Goal: Task Accomplishment & Management: Manage account settings

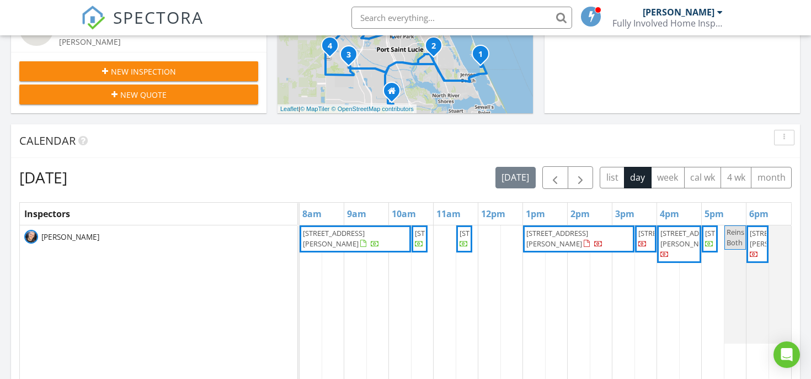
scroll to position [389, 0]
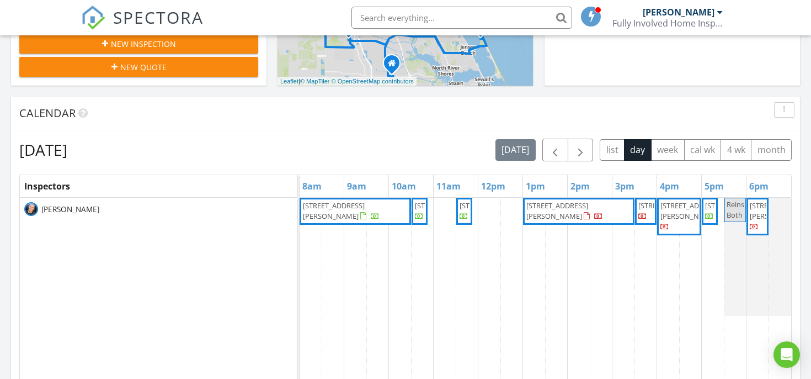
click at [360, 213] on div at bounding box center [363, 216] width 6 height 7
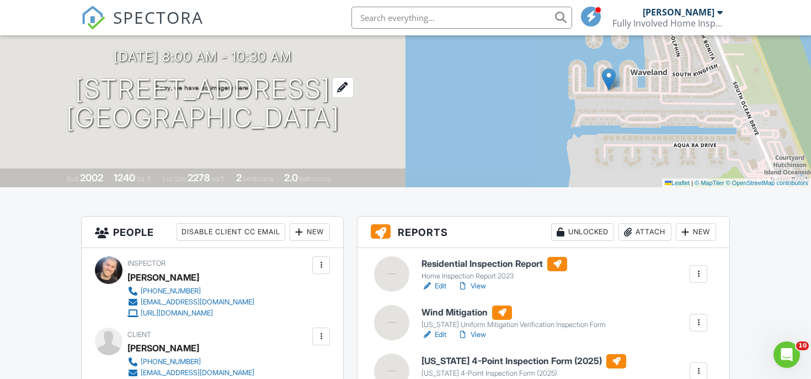
scroll to position [155, 0]
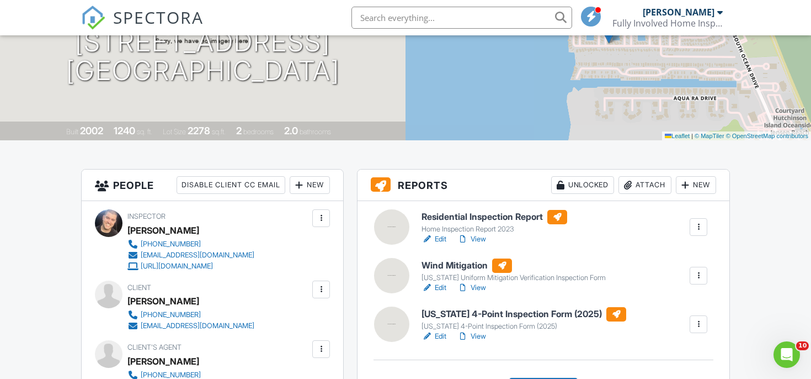
click at [445, 212] on h6 "Residential Inspection Report" at bounding box center [495, 217] width 146 height 14
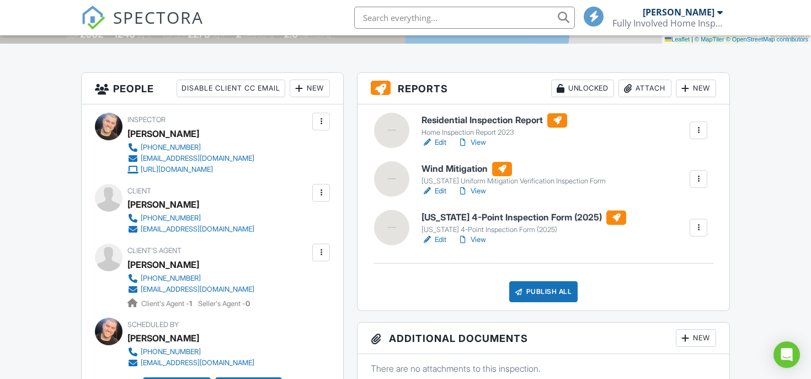
click at [449, 223] on h6 "[US_STATE] 4-Point Inspection Form (2025)" at bounding box center [524, 217] width 205 height 14
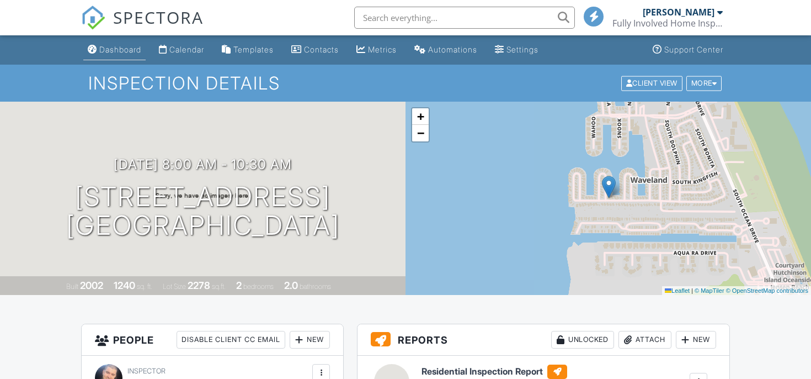
click at [128, 46] on div "Dashboard" at bounding box center [120, 49] width 42 height 9
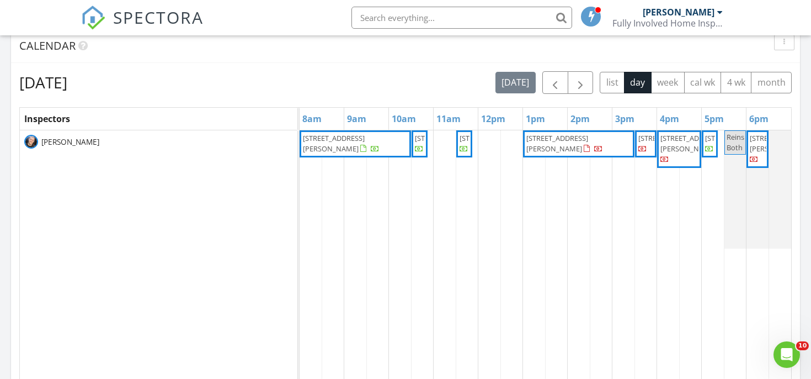
scroll to position [449, 0]
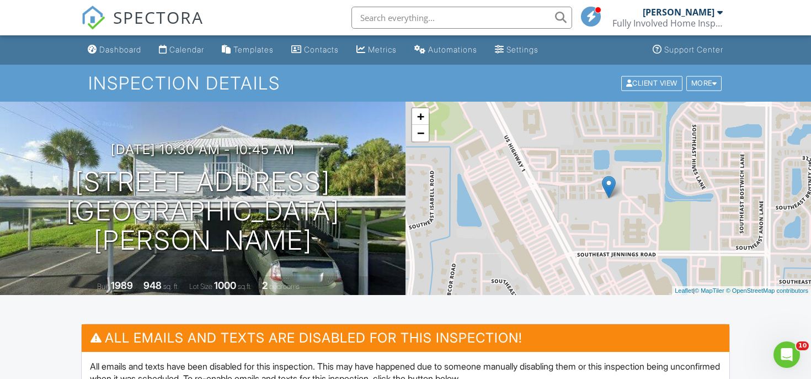
click at [388, 16] on input "text" at bounding box center [462, 18] width 221 height 22
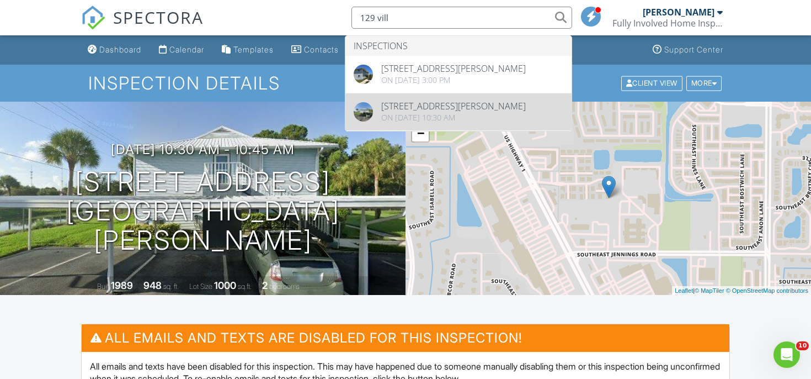
type input "129 vill"
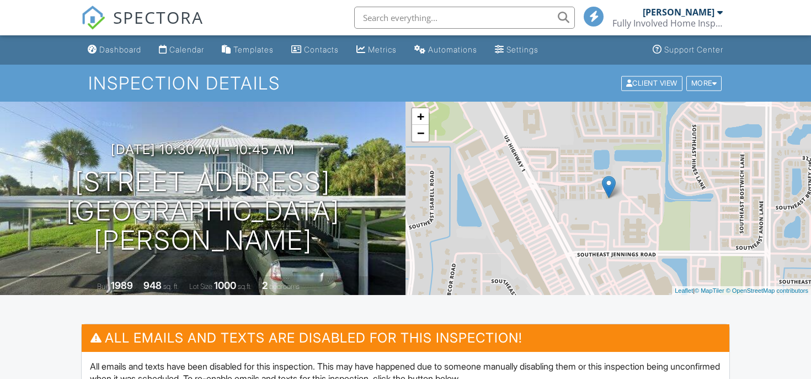
click at [370, 19] on input "text" at bounding box center [464, 18] width 221 height 22
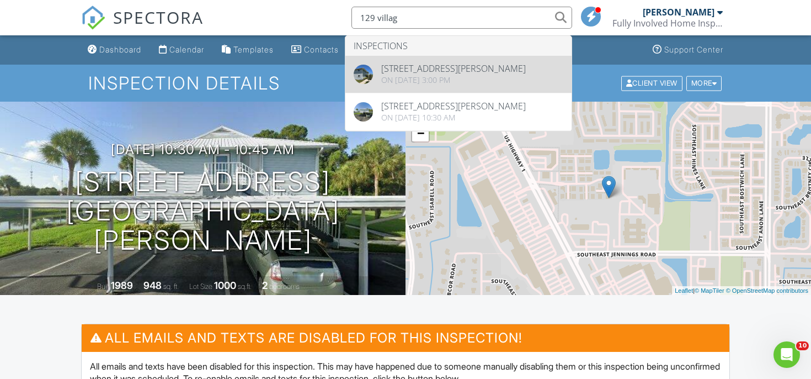
type input "129 villag"
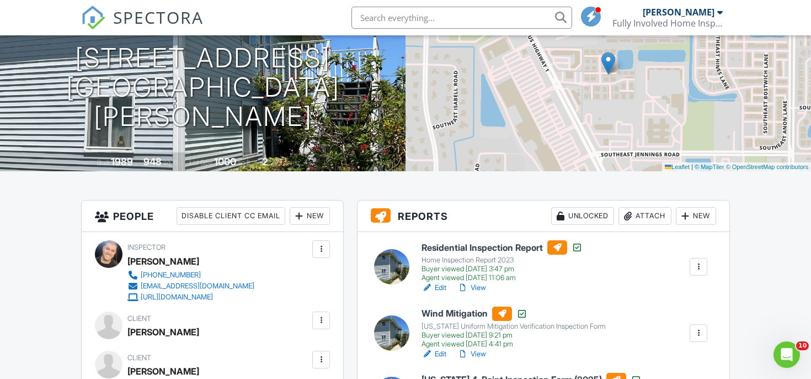
click at [695, 262] on div at bounding box center [698, 266] width 11 height 11
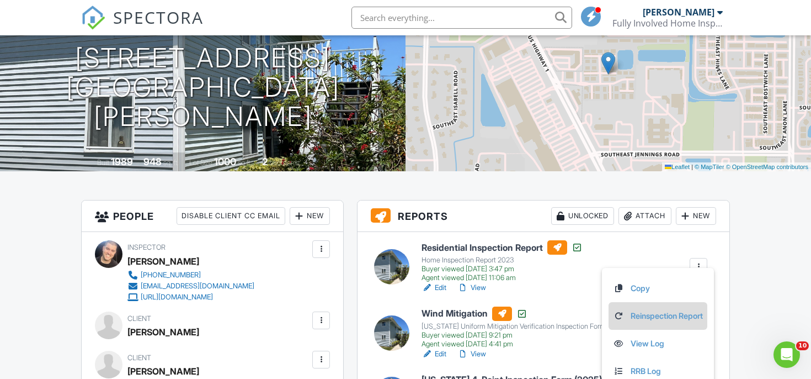
click at [655, 314] on link "Reinspection Report" at bounding box center [658, 316] width 90 height 12
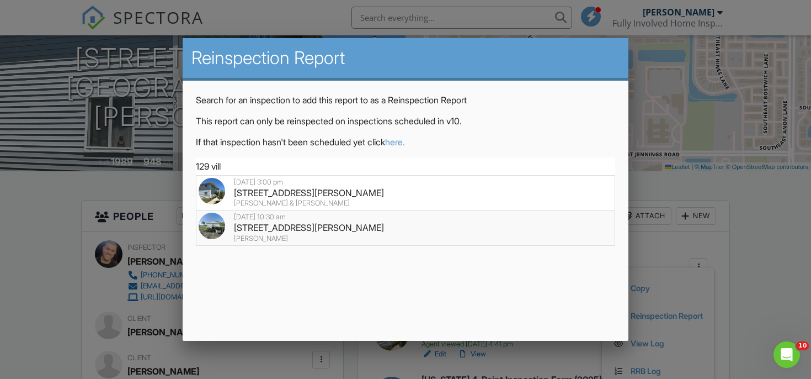
click at [338, 227] on div "[STREET_ADDRESS][PERSON_NAME]" at bounding box center [406, 227] width 415 height 12
type input "[STREET_ADDRESS][PERSON_NAME]"
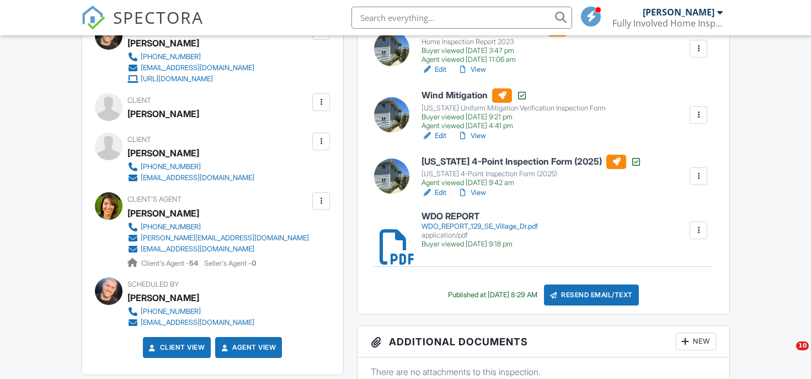
click at [694, 176] on div at bounding box center [698, 176] width 11 height 11
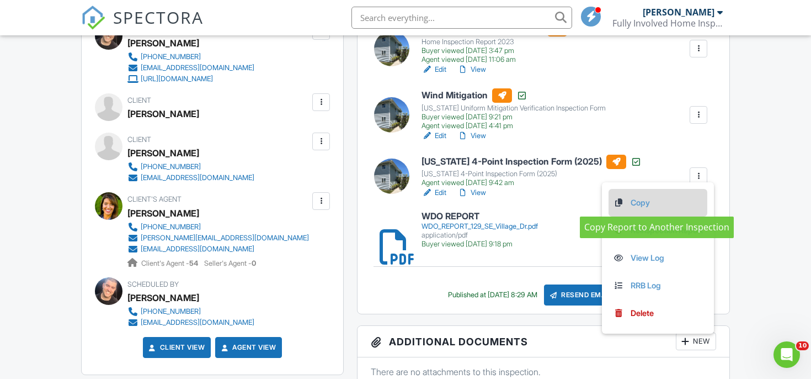
click at [655, 201] on link "Copy" at bounding box center [658, 203] width 90 height 12
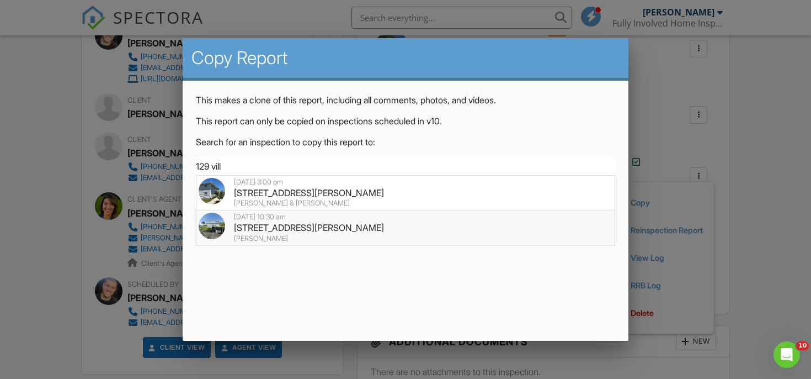
click at [309, 227] on div "129 SE Village Dr, Port St. Lucie, FL 34952" at bounding box center [406, 227] width 415 height 12
type input "129 SE Village Dr, Port St. Lucie, FL 34952"
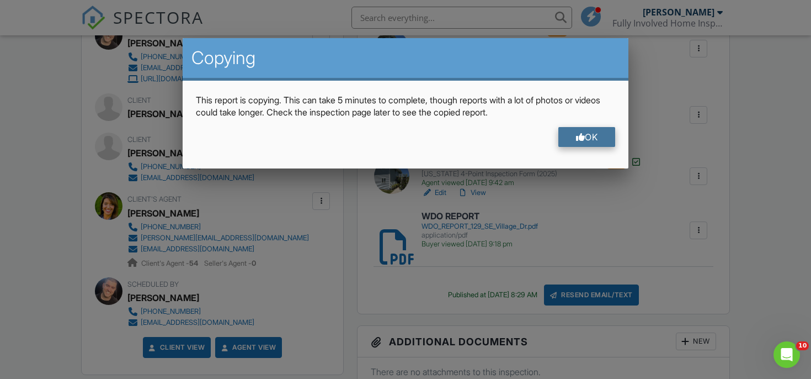
click at [602, 137] on div "OK" at bounding box center [587, 137] width 57 height 20
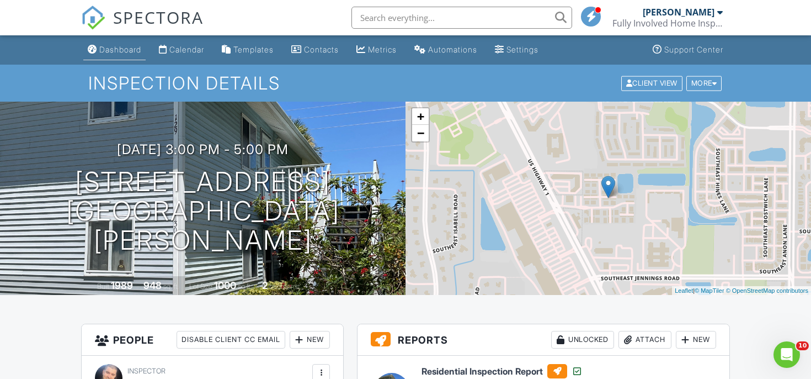
click at [122, 46] on div "Dashboard" at bounding box center [120, 49] width 42 height 9
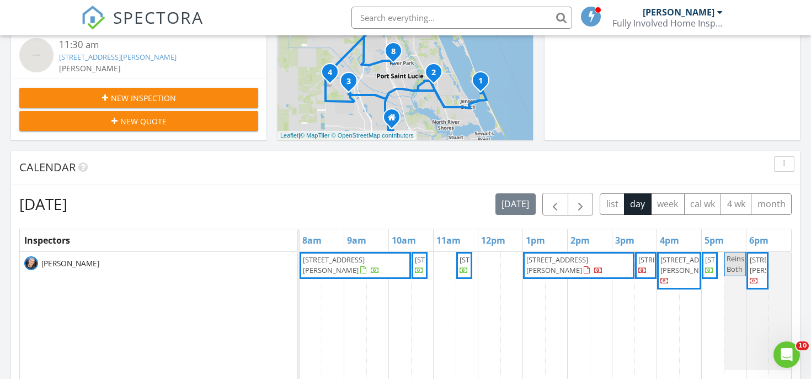
scroll to position [410, 0]
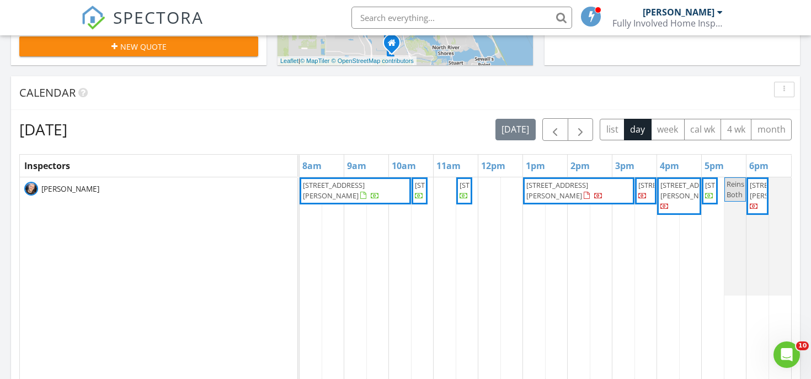
click at [468, 190] on span "10902 SW Blue Mesa Way, Port St. Lucie 34987" at bounding box center [491, 185] width 62 height 10
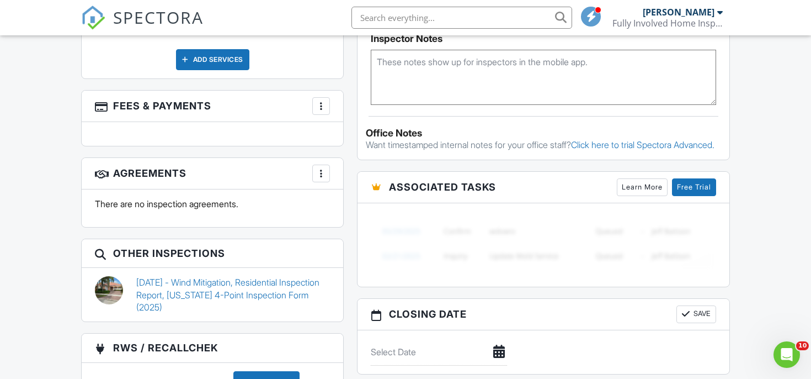
scroll to position [880, 0]
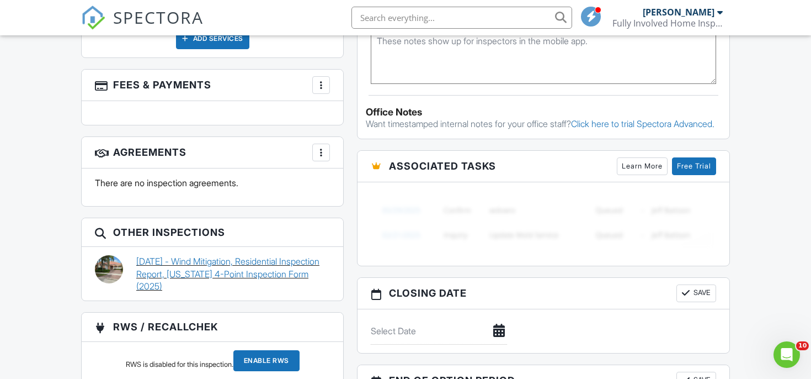
click at [235, 265] on link "07/23/2025 - Wind Mitigation, Residential Inspection Report, Florida 4-Point In…" at bounding box center [233, 273] width 194 height 37
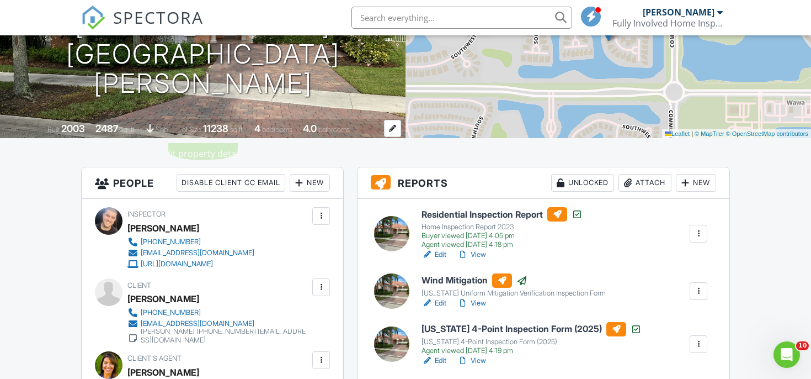
scroll to position [230, 0]
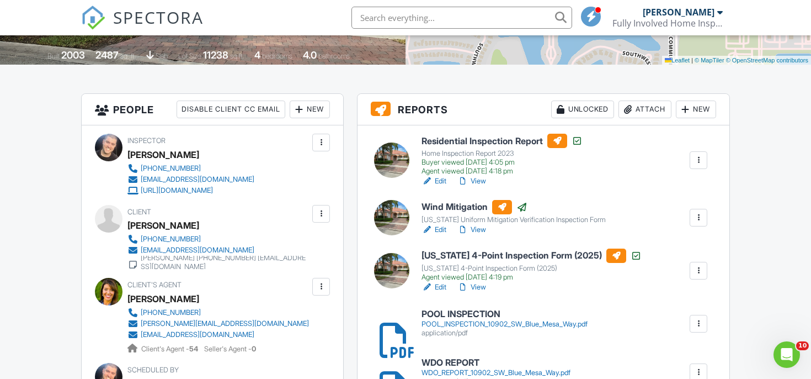
click at [699, 164] on div at bounding box center [698, 160] width 11 height 11
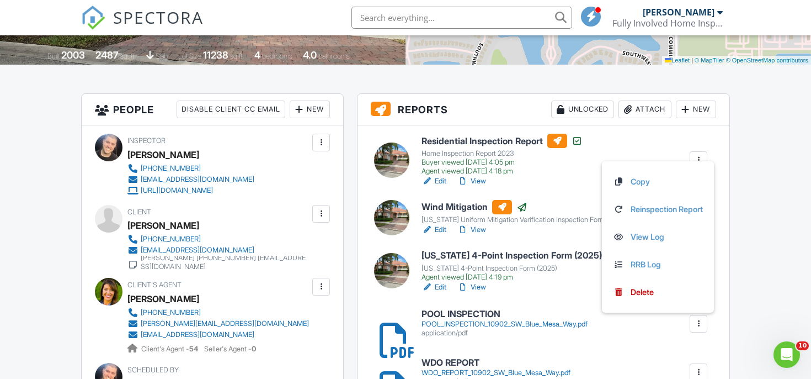
click at [485, 287] on link "View" at bounding box center [472, 287] width 29 height 11
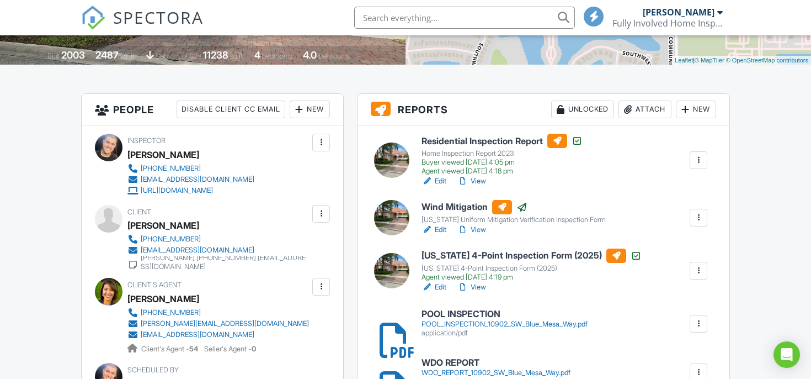
click at [699, 161] on div at bounding box center [698, 160] width 11 height 11
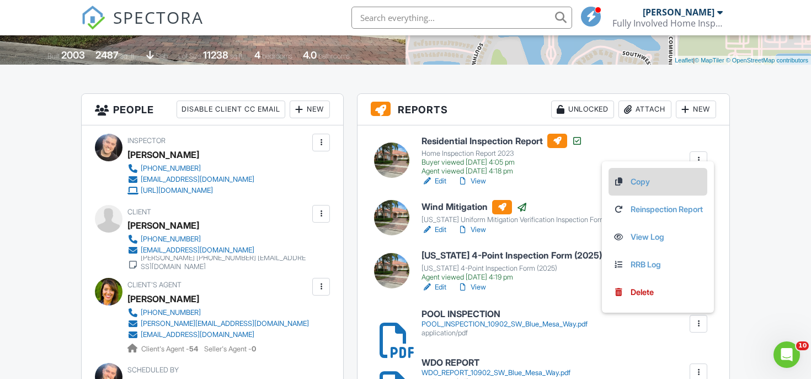
click at [668, 180] on link "Copy" at bounding box center [658, 182] width 90 height 12
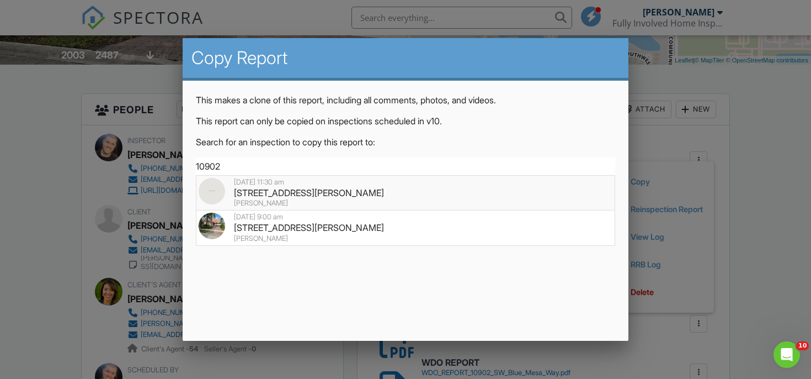
click at [427, 187] on div "[STREET_ADDRESS][PERSON_NAME]" at bounding box center [406, 193] width 415 height 12
type input "[STREET_ADDRESS][PERSON_NAME]"
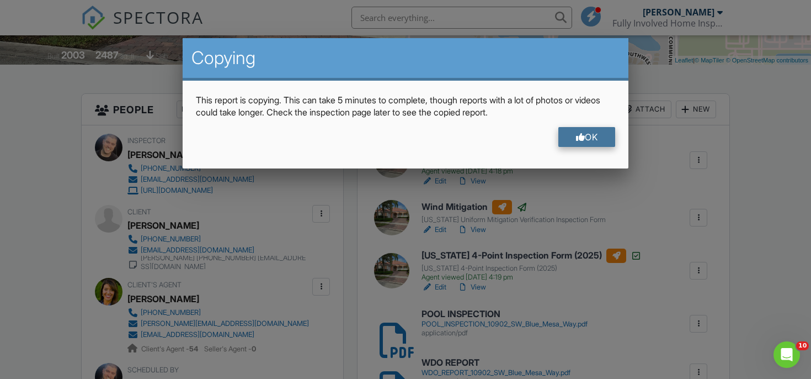
click at [588, 147] on div "OK" at bounding box center [587, 137] width 57 height 20
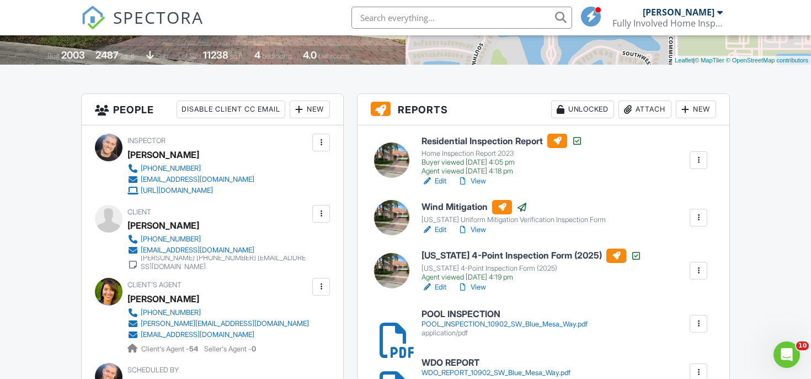
click at [697, 160] on div at bounding box center [698, 160] width 11 height 11
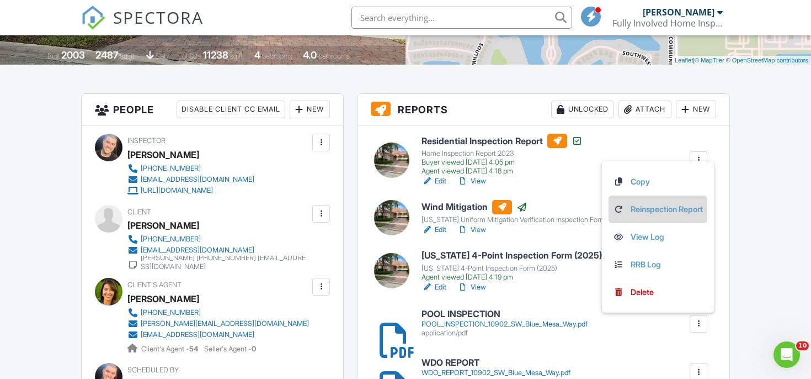
click at [655, 213] on link "Reinspection Report" at bounding box center [658, 209] width 90 height 12
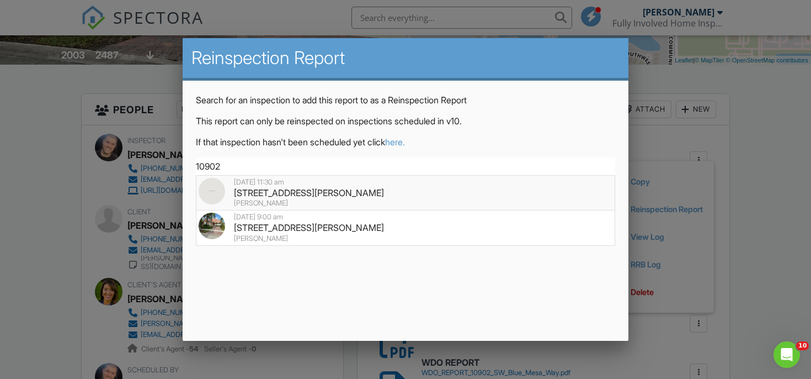
click at [309, 198] on div "10902 SW Blue Mesa Way, Port St. Lucie, FL 34987" at bounding box center [406, 193] width 415 height 12
type input "10902 SW Blue Mesa Way, Port St. Lucie, FL 34987"
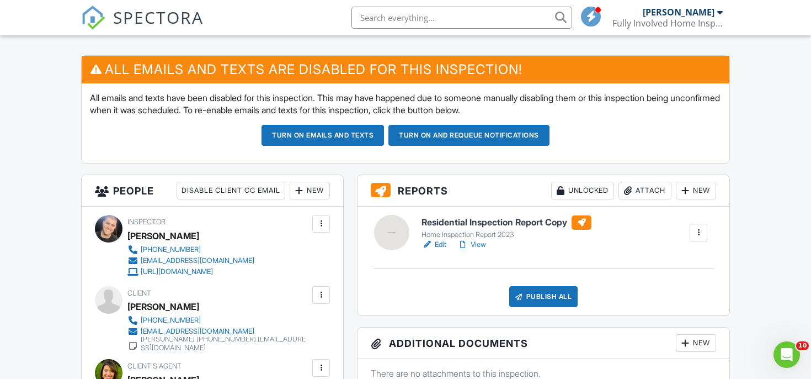
scroll to position [267, 0]
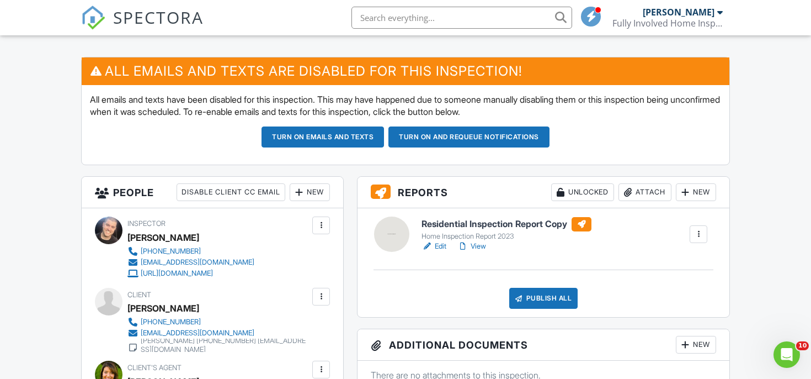
click at [699, 234] on div at bounding box center [698, 234] width 11 height 11
click at [656, 316] on div "Delete" at bounding box center [666, 320] width 23 height 12
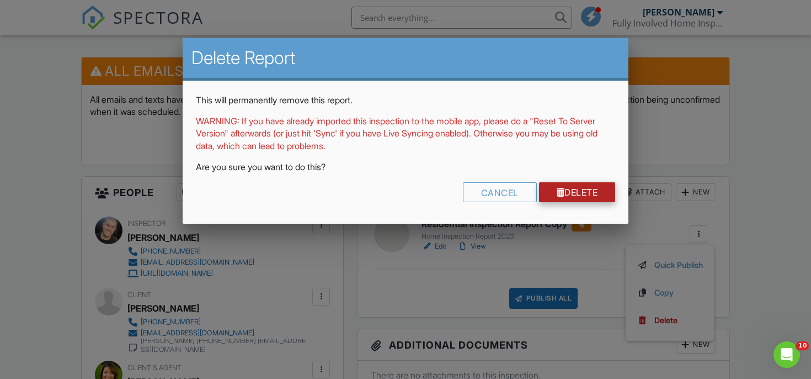
click at [558, 195] on div at bounding box center [561, 192] width 8 height 9
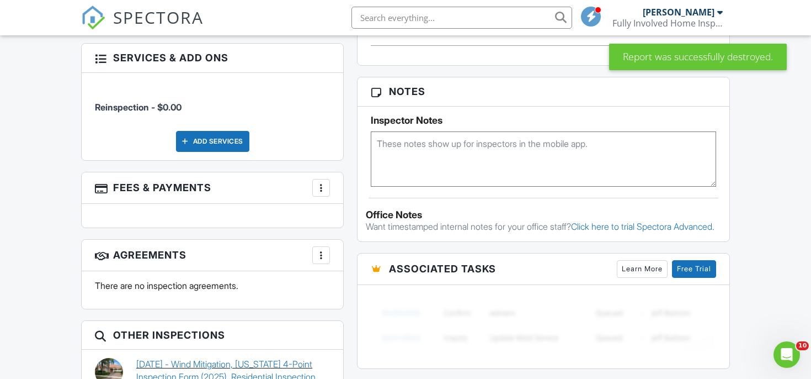
click at [189, 364] on link "07/23/2025 - Wind Mitigation, Florida 4-Point Inspection Form (2025), Residenti…" at bounding box center [233, 376] width 194 height 37
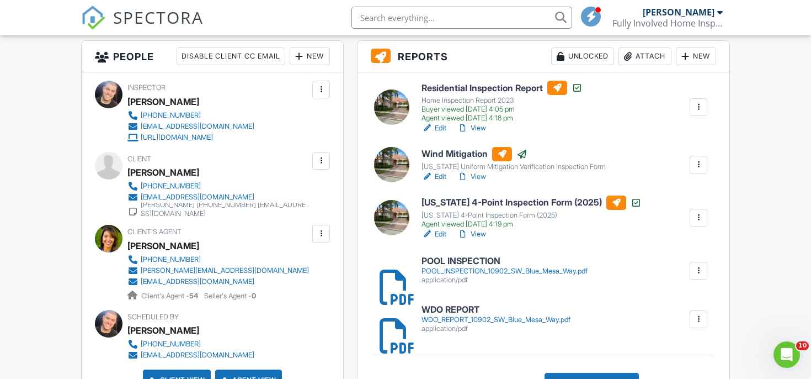
click at [691, 215] on div at bounding box center [699, 218] width 18 height 18
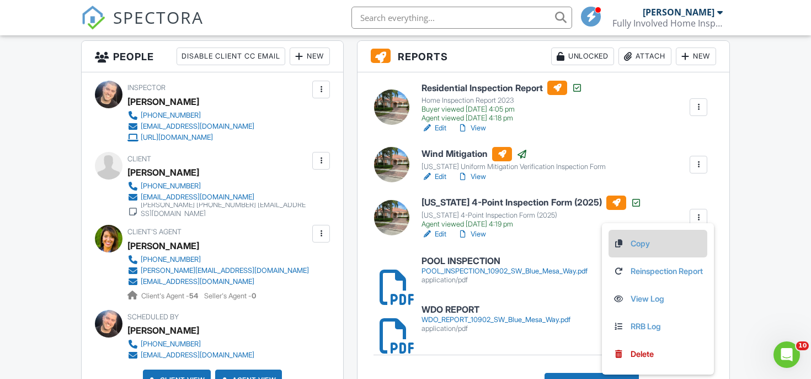
click at [663, 242] on link "Copy" at bounding box center [658, 243] width 90 height 12
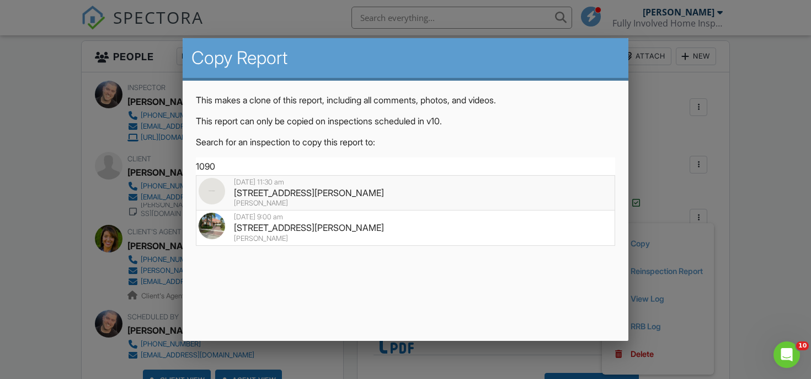
click at [391, 198] on div "[STREET_ADDRESS][PERSON_NAME]" at bounding box center [406, 193] width 415 height 12
type input "[STREET_ADDRESS][PERSON_NAME]"
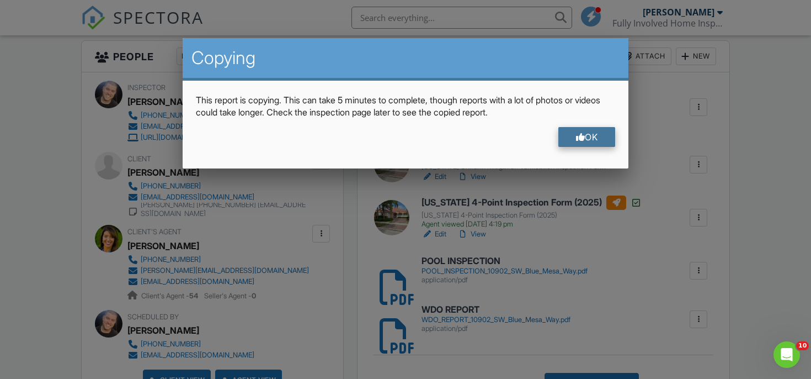
click at [571, 136] on div "OK" at bounding box center [587, 137] width 57 height 20
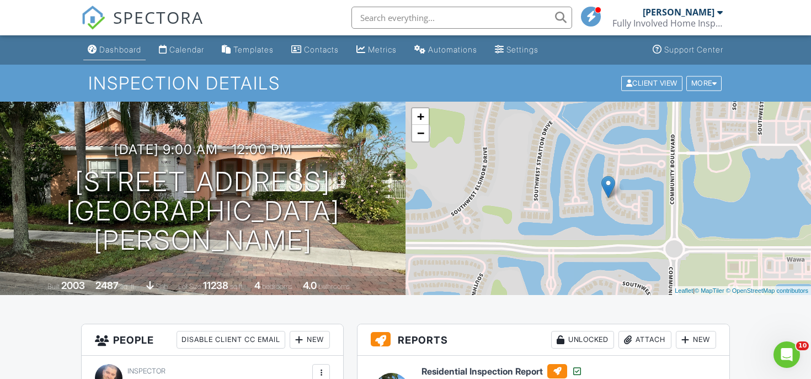
click at [103, 47] on div "Dashboard" at bounding box center [120, 49] width 42 height 9
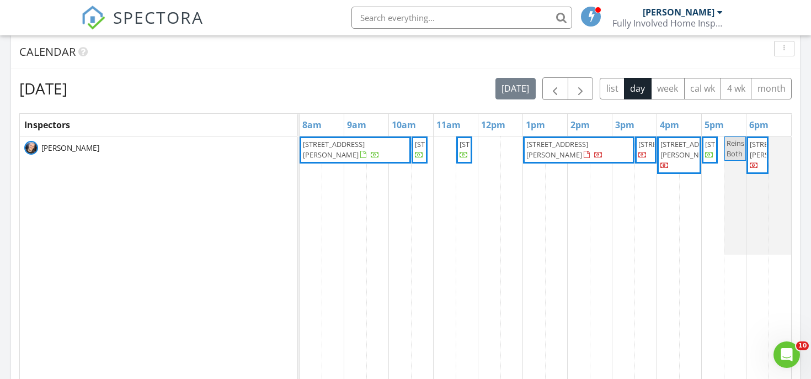
scroll to position [469, 0]
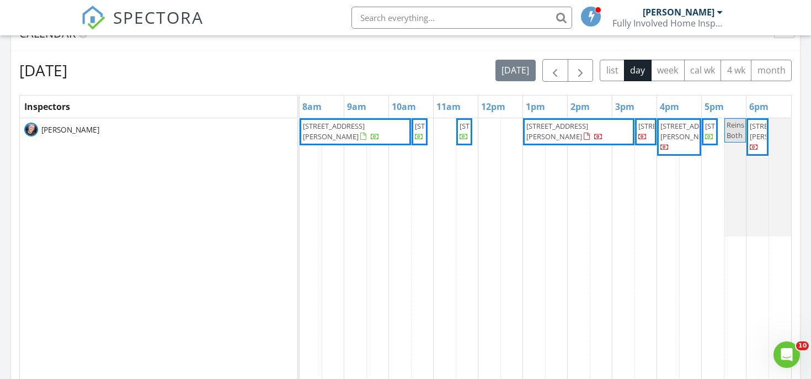
click at [549, 129] on span "14472 SW Ellison Dr, Port St Lucie 34987" at bounding box center [558, 131] width 62 height 20
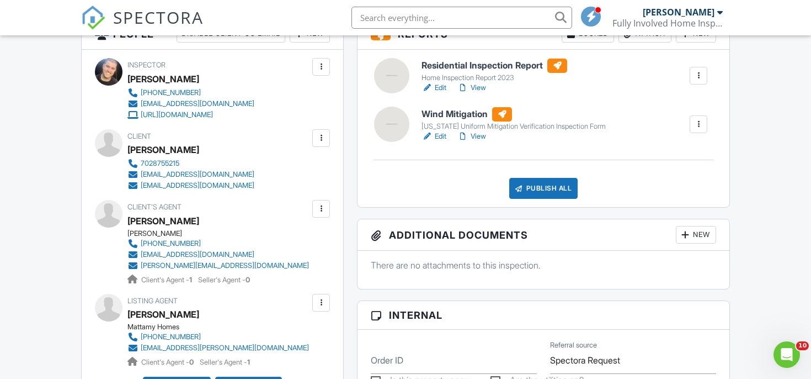
scroll to position [310, 0]
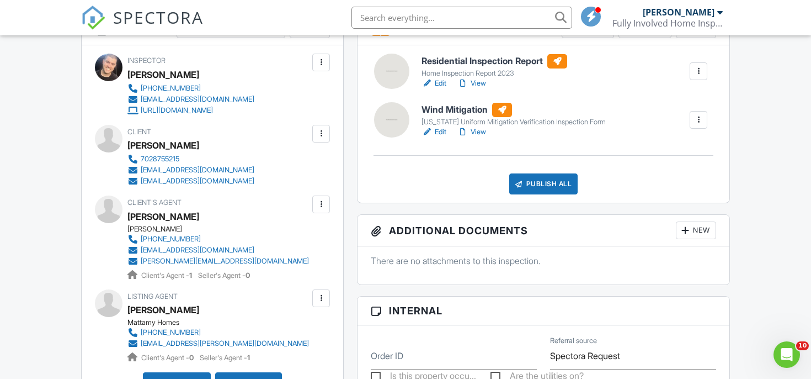
click at [173, 344] on div "[EMAIL_ADDRESS][PERSON_NAME][DOMAIN_NAME]" at bounding box center [225, 343] width 168 height 9
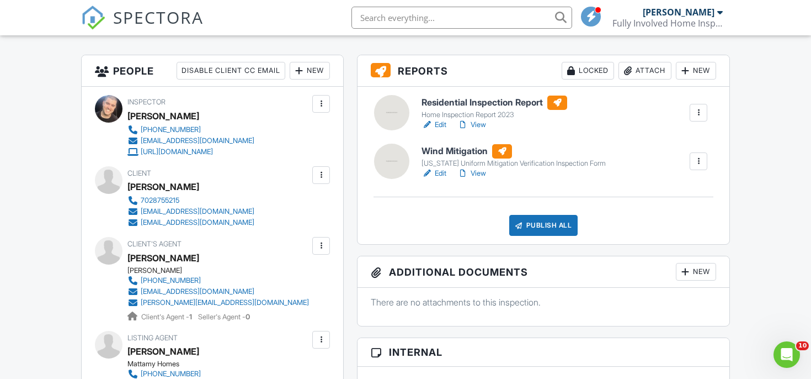
click at [460, 99] on h6 "Residential Inspection Report" at bounding box center [495, 102] width 146 height 14
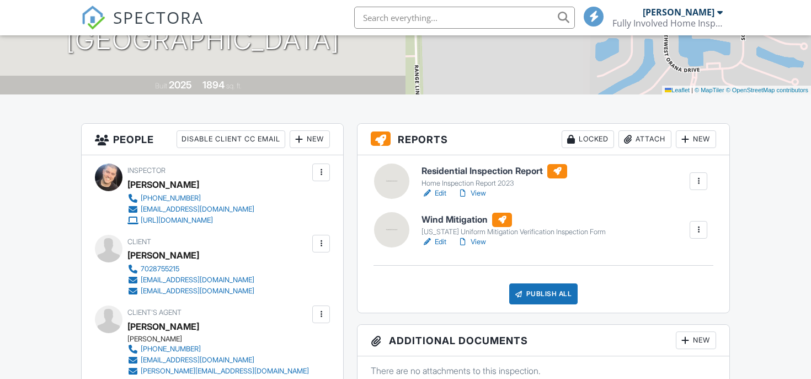
click at [441, 217] on h6 "Wind Mitigation" at bounding box center [514, 220] width 184 height 14
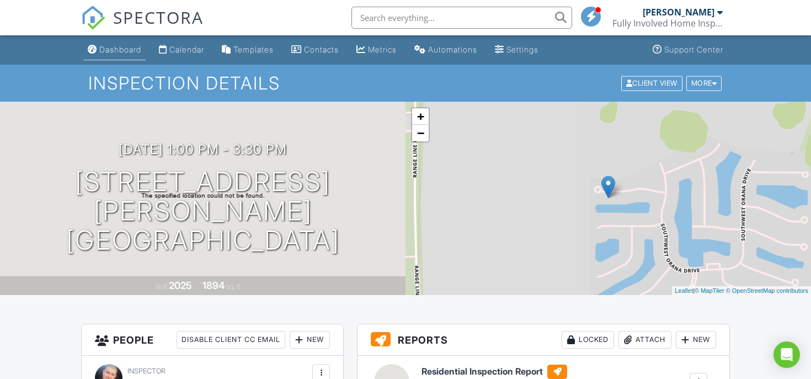
click at [131, 49] on div "Dashboard" at bounding box center [120, 49] width 42 height 9
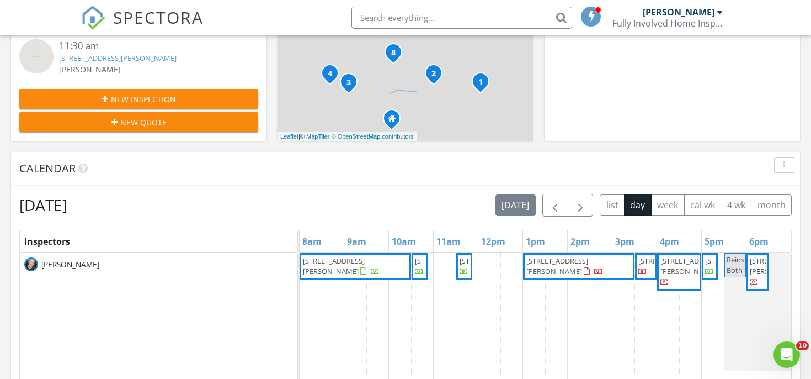
scroll to position [427, 0]
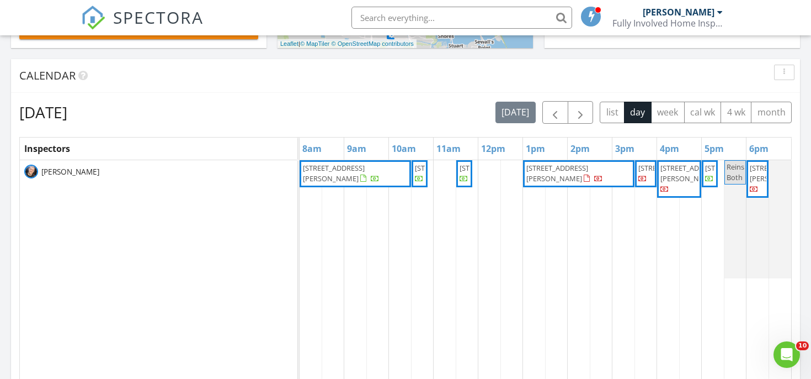
click at [682, 183] on span "1609 San Diego Ave, Fort Pierce 34946" at bounding box center [692, 173] width 62 height 20
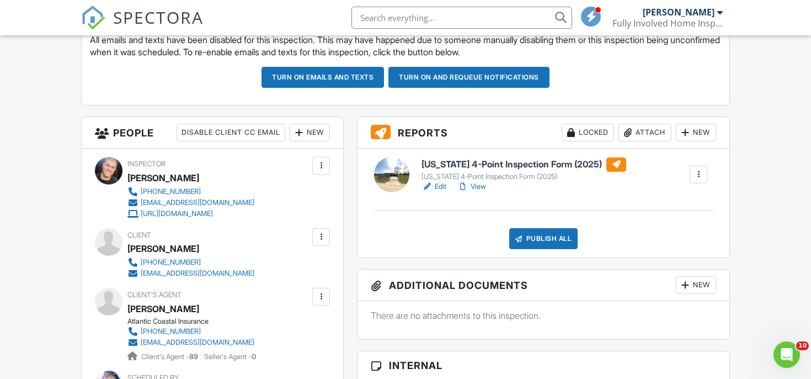
scroll to position [334, 0]
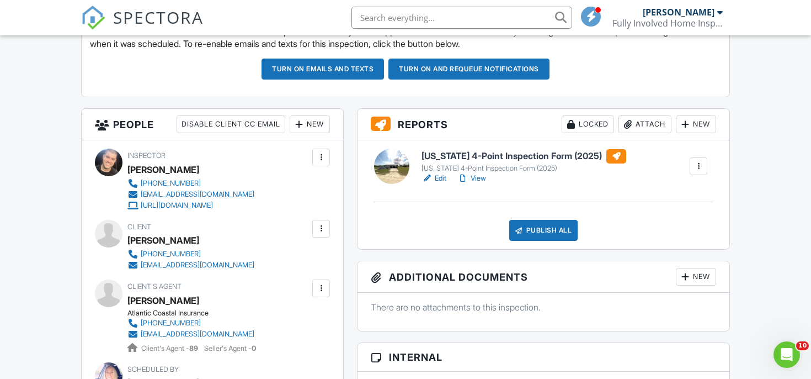
click at [481, 158] on h6 "[US_STATE] 4-Point Inspection Form (2025)" at bounding box center [524, 156] width 205 height 14
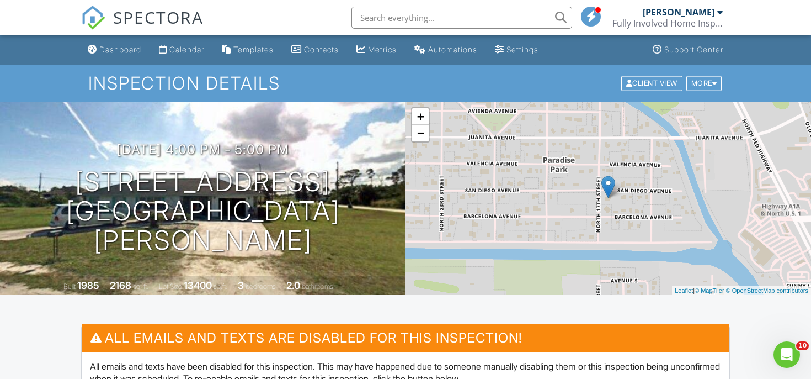
click at [105, 48] on div "Dashboard" at bounding box center [120, 49] width 42 height 9
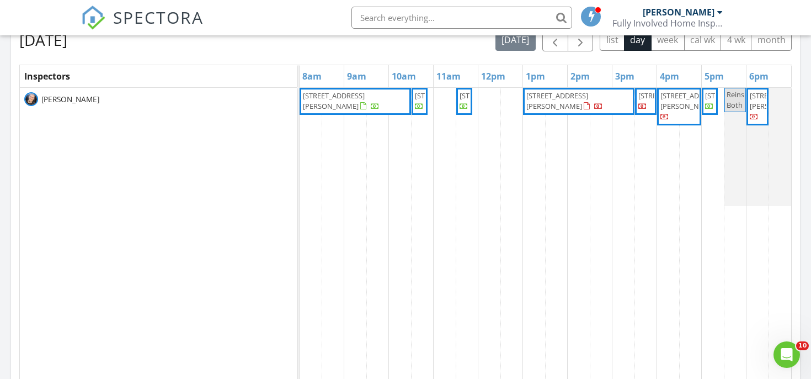
scroll to position [463, 0]
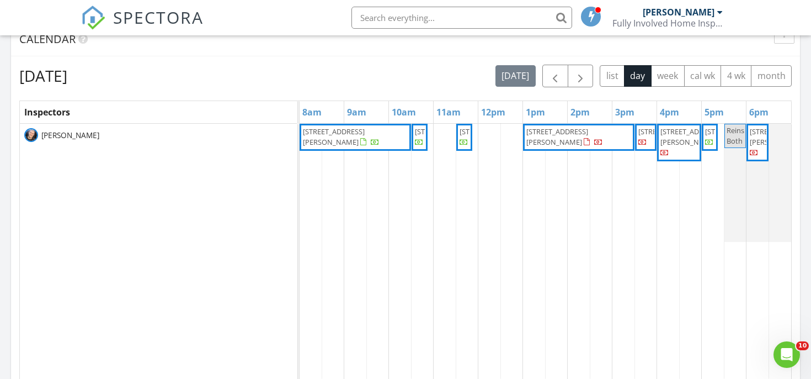
click at [729, 131] on span "Reinspections Both" at bounding box center [750, 135] width 46 height 20
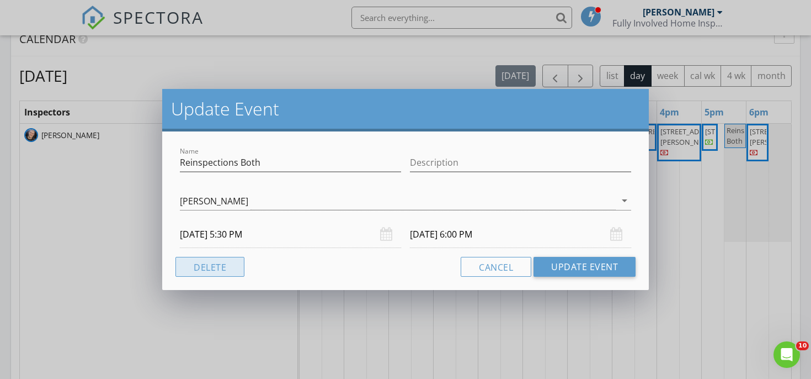
click at [232, 270] on button "Delete" at bounding box center [210, 267] width 69 height 20
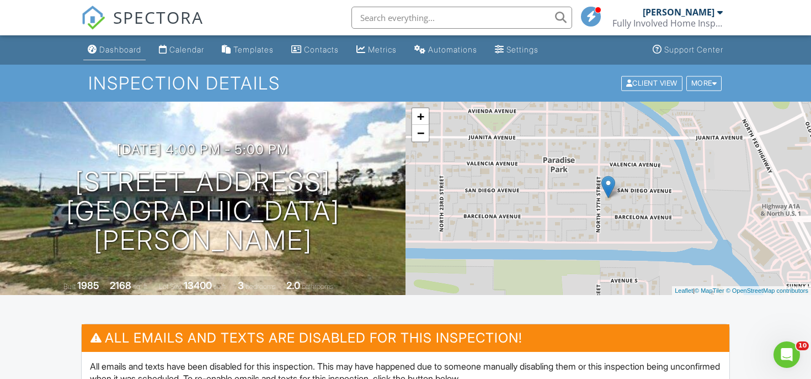
click at [123, 57] on link "Dashboard" at bounding box center [114, 50] width 62 height 20
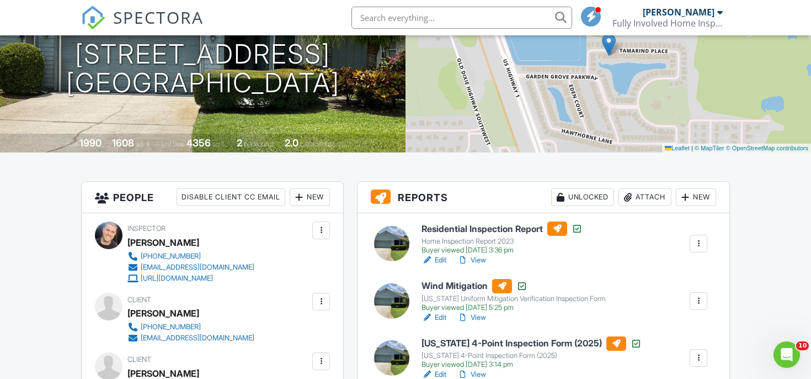
scroll to position [233, 0]
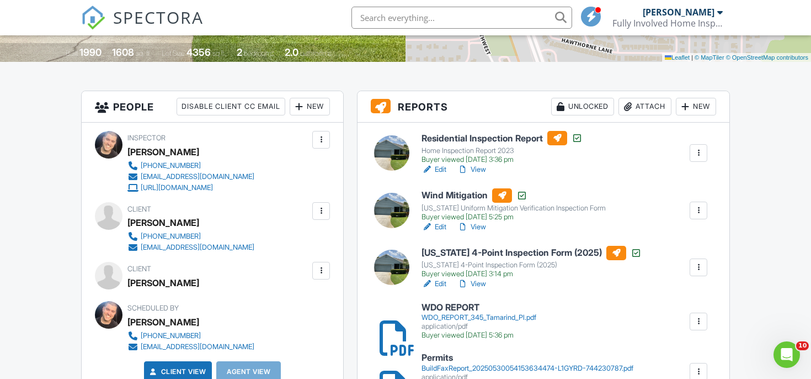
click at [699, 154] on div at bounding box center [698, 152] width 11 height 11
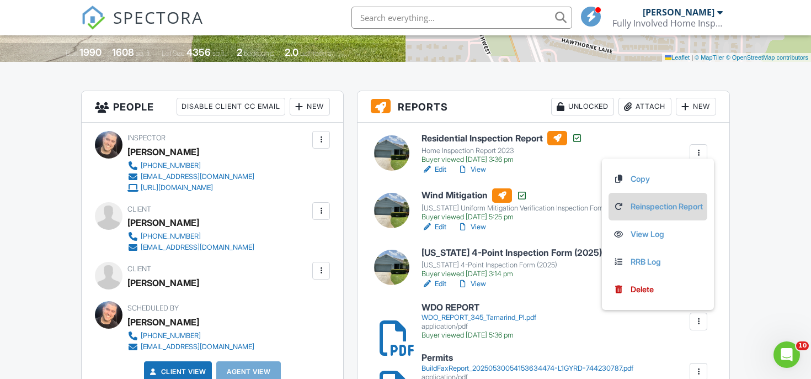
click at [656, 204] on link "Reinspection Report" at bounding box center [658, 206] width 90 height 12
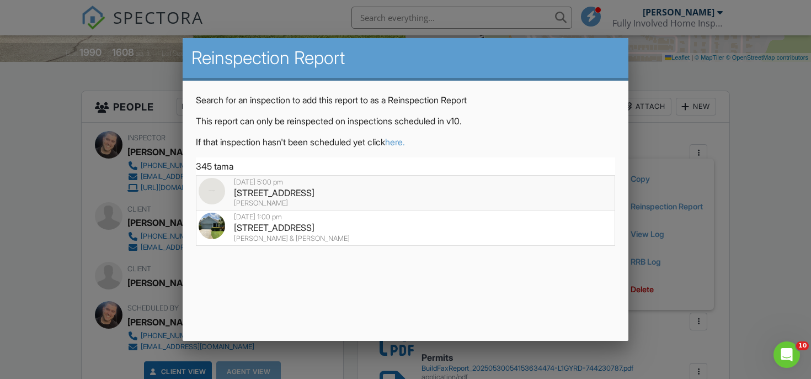
click at [394, 184] on div "08/28/2025 5:00 pm" at bounding box center [406, 182] width 415 height 9
type input "345 Tamarind Pl, Vero Beach, FL 32962"
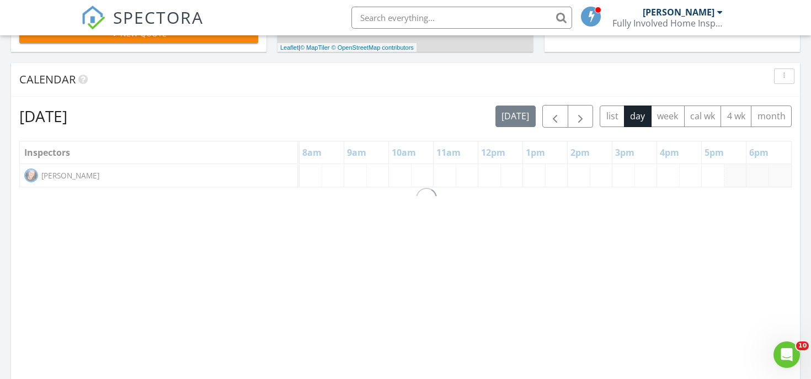
scroll to position [463, 0]
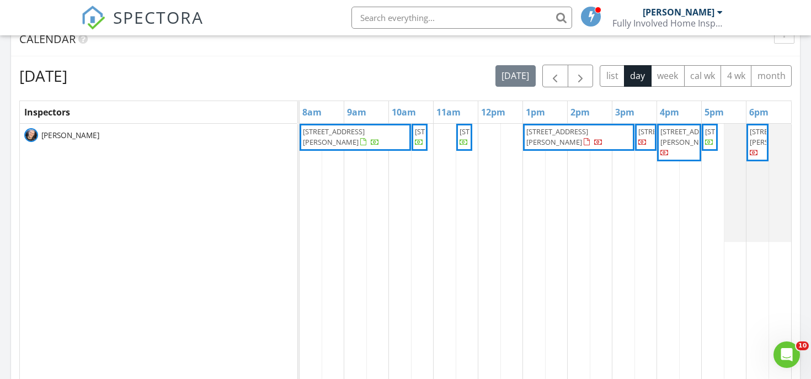
click at [723, 180] on div "10701 S Ocean Dr 685, Jensen Beach 34957 129 SE Village Dr, Port St. Lucie 3495…" at bounding box center [546, 337] width 492 height 426
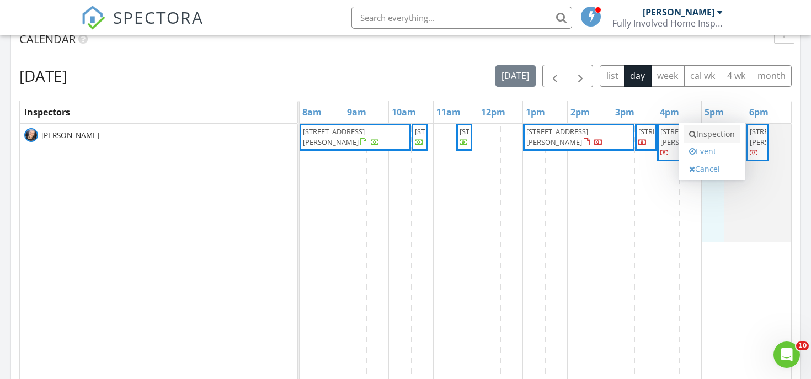
click at [701, 130] on link "Inspection" at bounding box center [712, 134] width 57 height 18
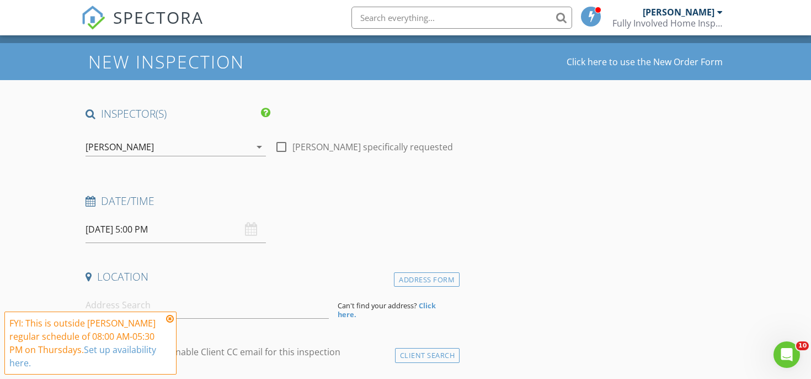
scroll to position [54, 0]
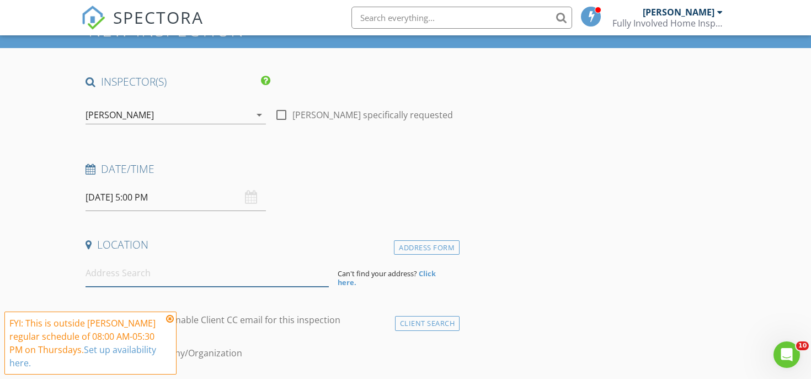
click at [178, 278] on input at bounding box center [207, 272] width 243 height 27
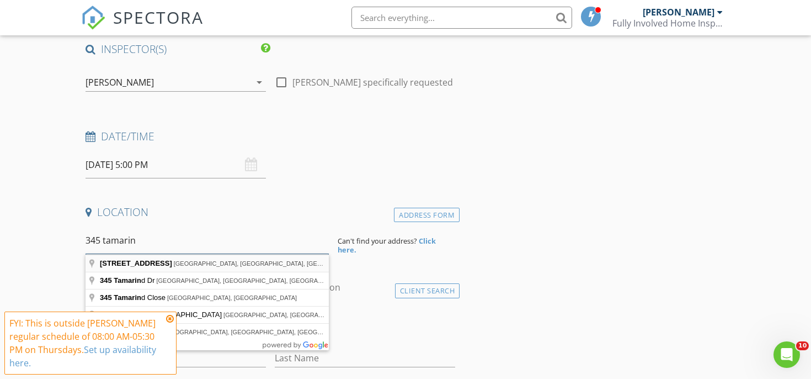
scroll to position [100, 0]
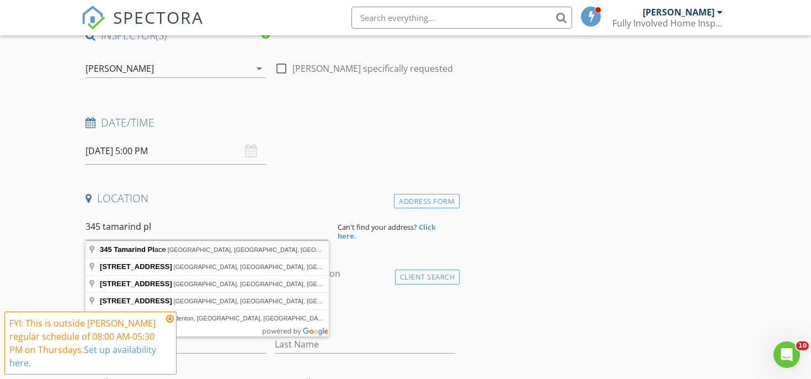
type input "[STREET_ADDRESS]"
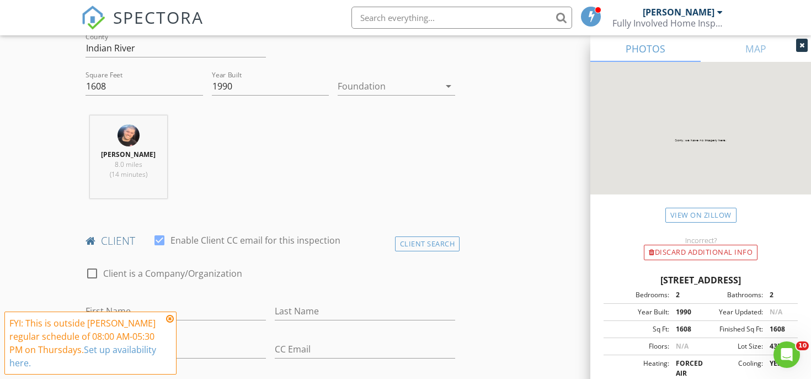
scroll to position [395, 0]
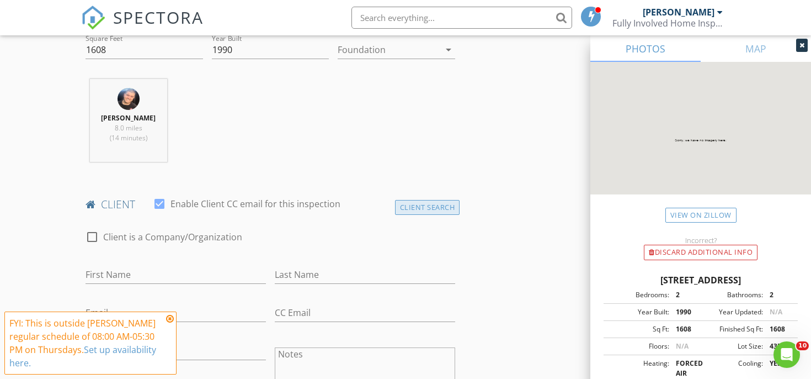
click at [403, 206] on div "Client Search" at bounding box center [427, 207] width 65 height 15
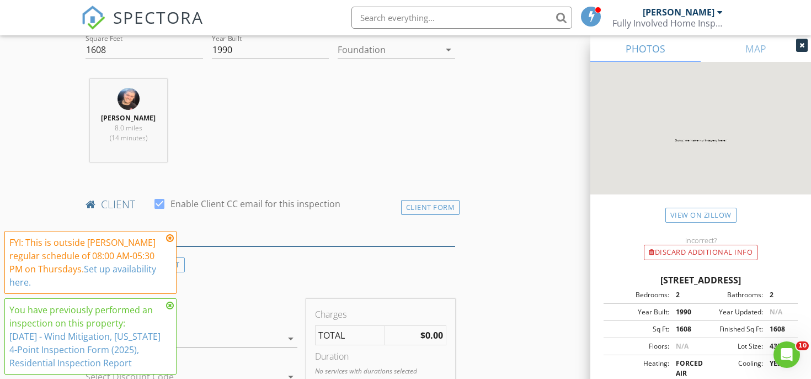
click at [215, 245] on input "text" at bounding box center [271, 237] width 370 height 18
click at [169, 235] on icon at bounding box center [170, 237] width 8 height 9
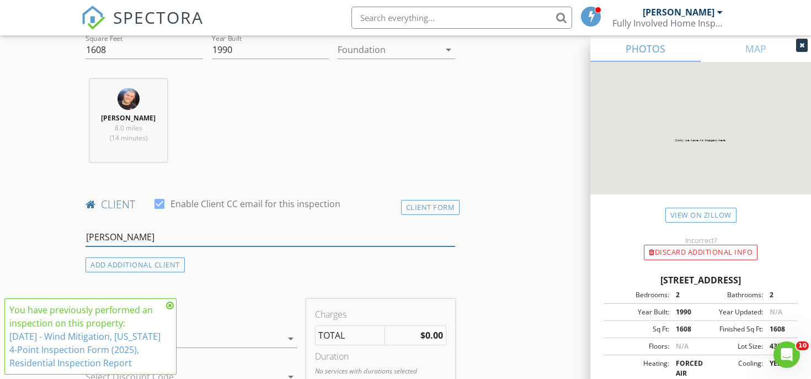
click at [168, 238] on input "[PERSON_NAME]" at bounding box center [271, 237] width 370 height 18
type input "t"
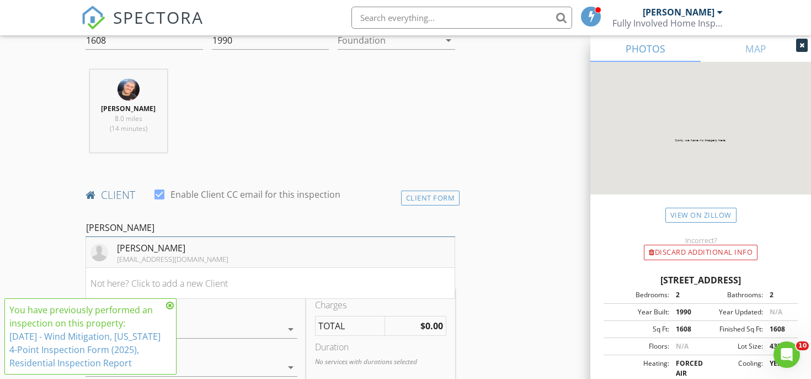
type input "mallett"
click at [193, 240] on li "Timothy Mallett tmallett@charter.net" at bounding box center [270, 252] width 369 height 31
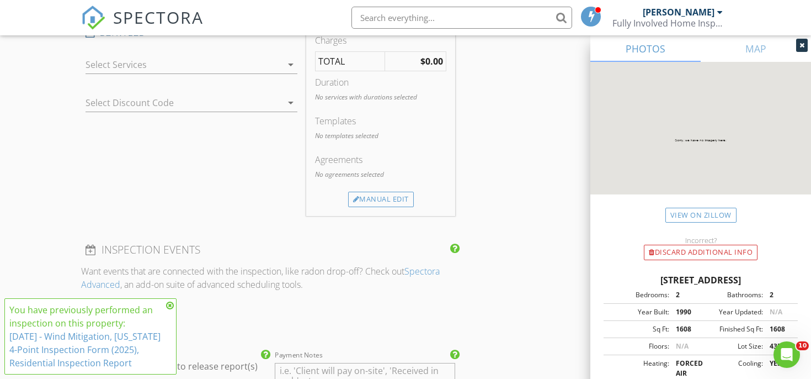
scroll to position [853, 0]
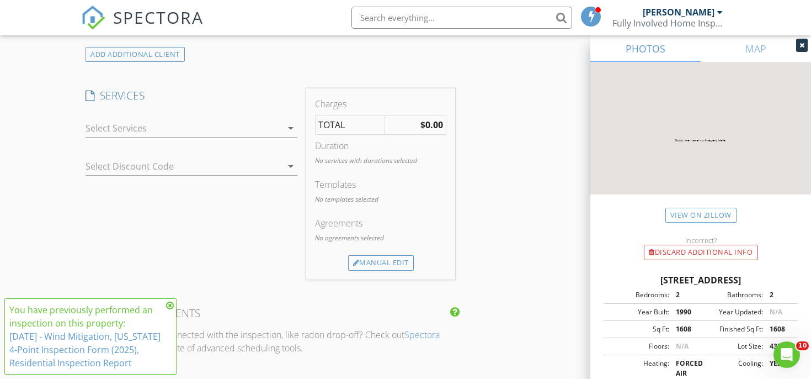
click at [206, 133] on div at bounding box center [184, 128] width 197 height 18
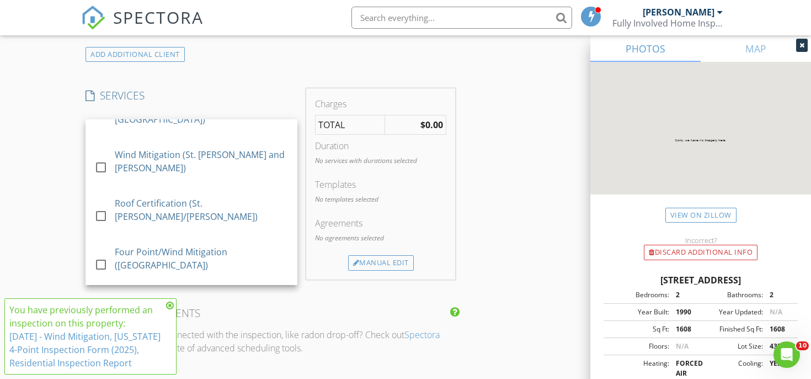
scroll to position [223, 0]
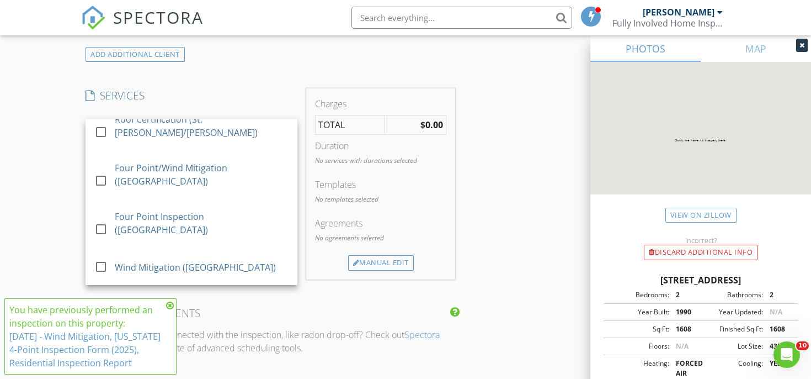
click at [156, 340] on div "Reinspection" at bounding box center [142, 346] width 54 height 13
checkbox input "false"
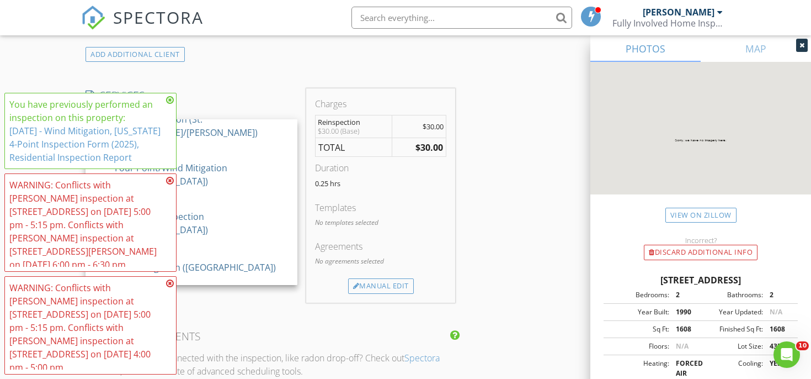
click at [343, 278] on div "Agreements No agreements selected" at bounding box center [380, 259] width 131 height 39
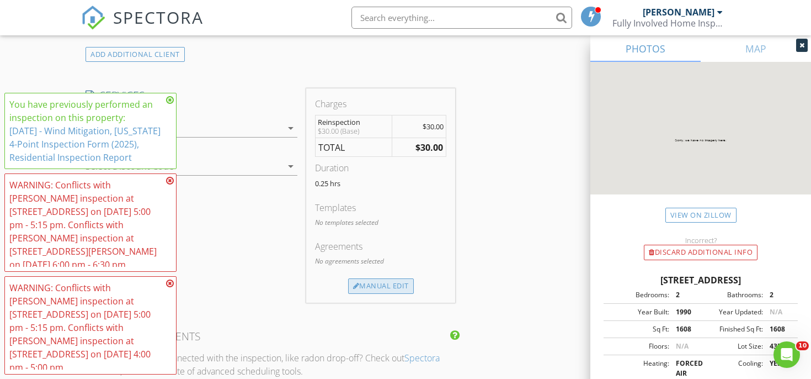
click at [355, 285] on div at bounding box center [356, 286] width 7 height 7
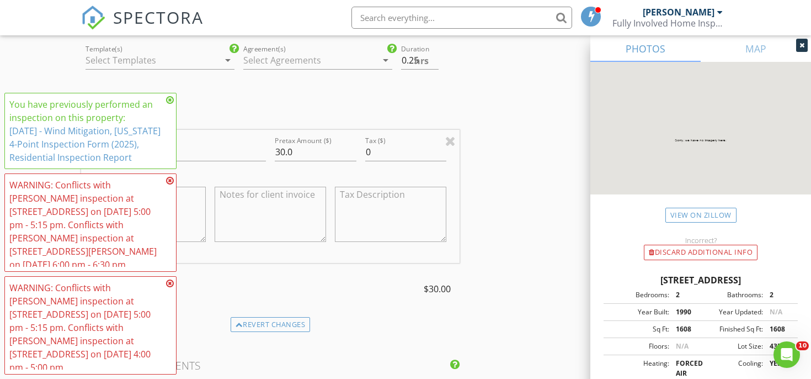
scroll to position [1029, 0]
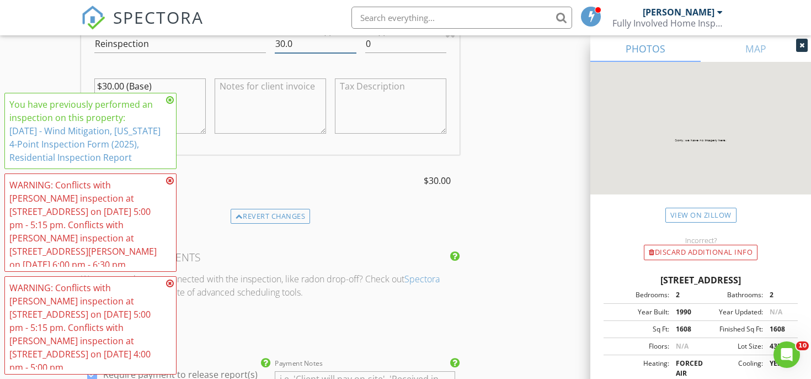
click at [297, 44] on input "30.0" at bounding box center [316, 44] width 82 height 18
type input "0.00"
click at [278, 155] on div "Line Item Reinspection Pretax Amount ($) 0.00 Tax ($) 0 $30.00 (Base) TOTAL: $0…" at bounding box center [270, 115] width 379 height 187
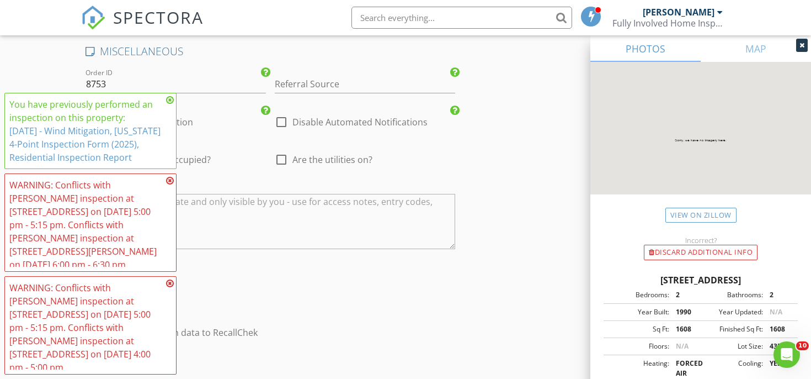
click at [283, 124] on div at bounding box center [281, 122] width 19 height 19
checkbox input "true"
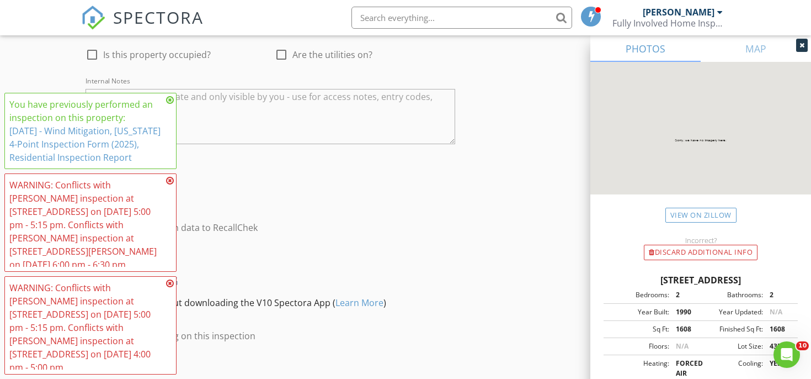
scroll to position [1830, 0]
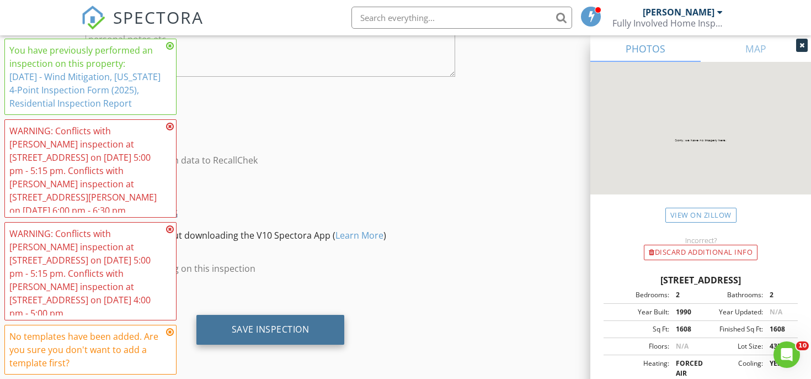
click at [271, 325] on div "Save Inspection" at bounding box center [271, 328] width 78 height 11
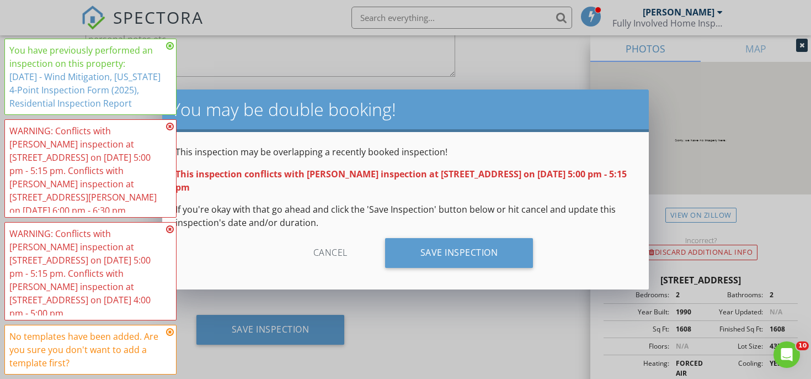
click at [168, 329] on icon at bounding box center [170, 331] width 8 height 9
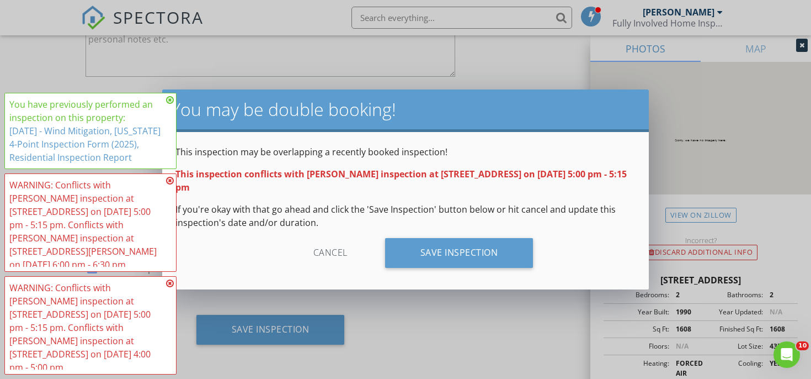
click at [167, 237] on div "WARNING: Conflicts with Chris Marton's inspection at 1545 22nd Ave SW on 08/28/…" at bounding box center [90, 222] width 162 height 88
click at [167, 185] on icon at bounding box center [170, 180] width 8 height 9
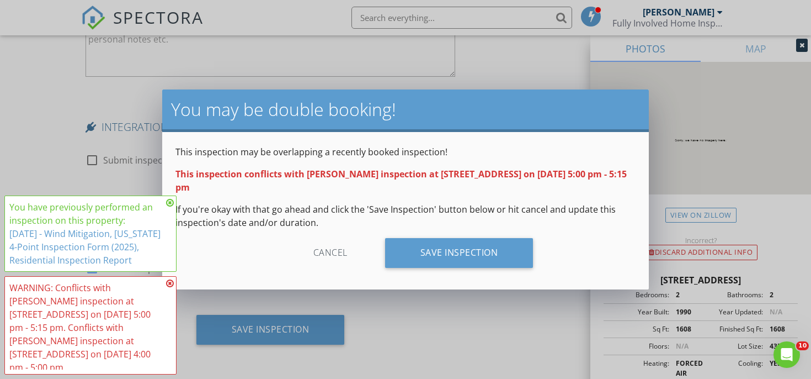
click at [170, 207] on icon at bounding box center [170, 202] width 8 height 9
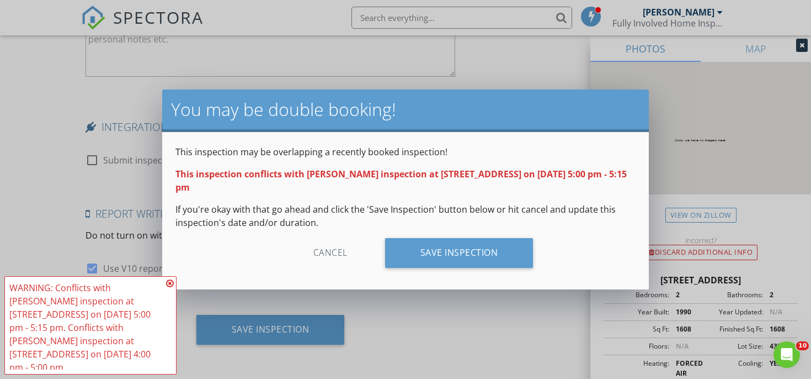
click at [169, 288] on icon at bounding box center [170, 283] width 8 height 9
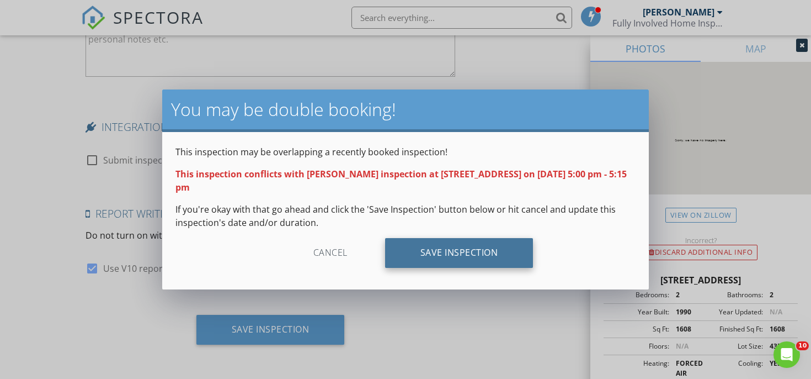
click at [406, 259] on div "Save Inspection" at bounding box center [459, 253] width 148 height 30
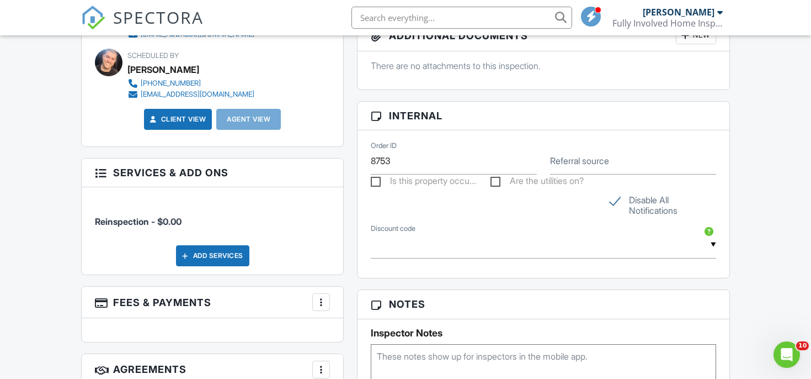
scroll to position [708, 0]
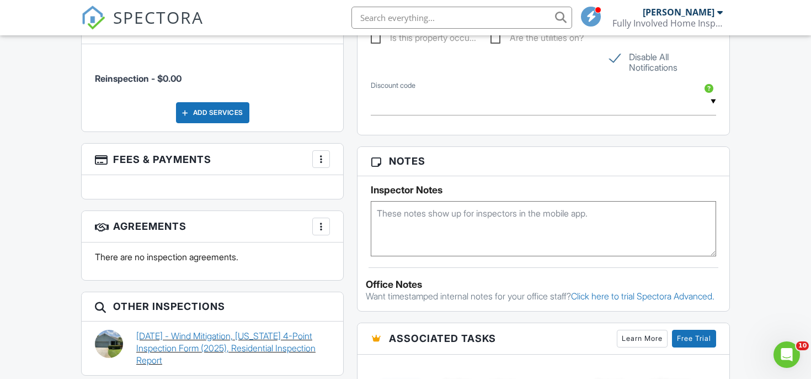
click at [203, 337] on link "[DATE] - Wind Mitigation, [US_STATE] 4-Point Inspection Form (2025), Residentia…" at bounding box center [233, 348] width 194 height 37
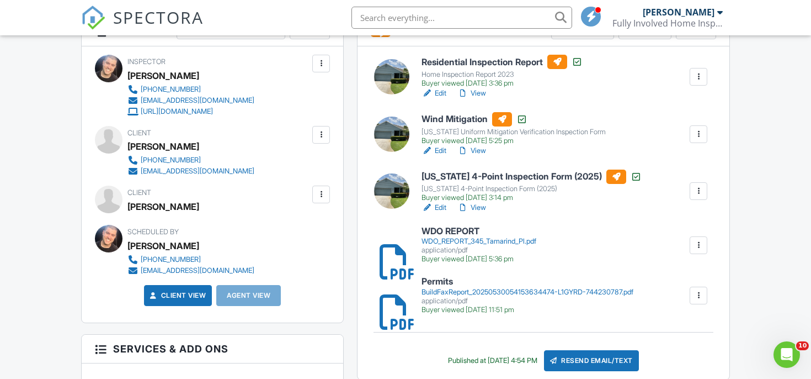
click at [702, 191] on div at bounding box center [698, 190] width 11 height 11
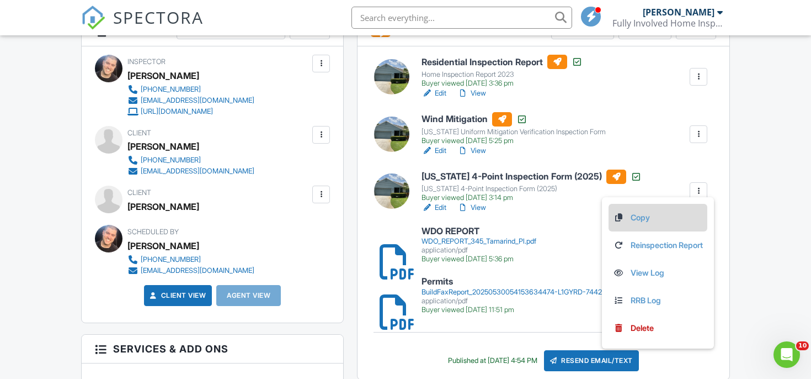
click at [647, 217] on link "Copy" at bounding box center [658, 217] width 90 height 12
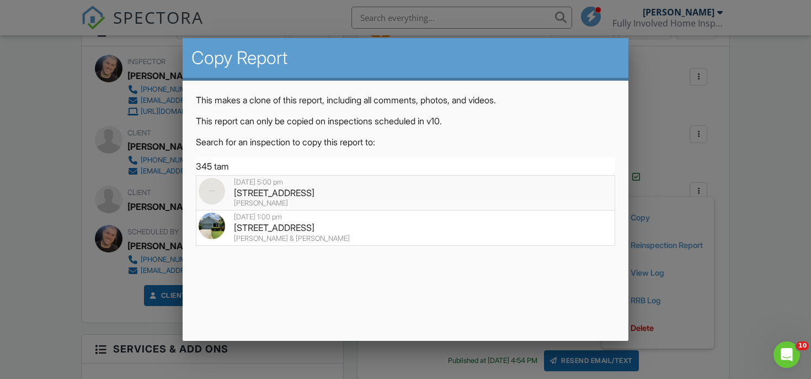
click at [364, 190] on div "[STREET_ADDRESS]" at bounding box center [406, 193] width 415 height 12
type input "[STREET_ADDRESS]"
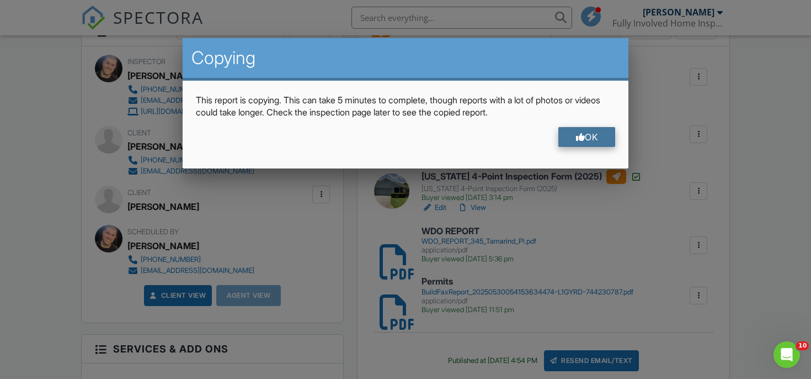
click at [593, 128] on div "OK" at bounding box center [587, 137] width 57 height 20
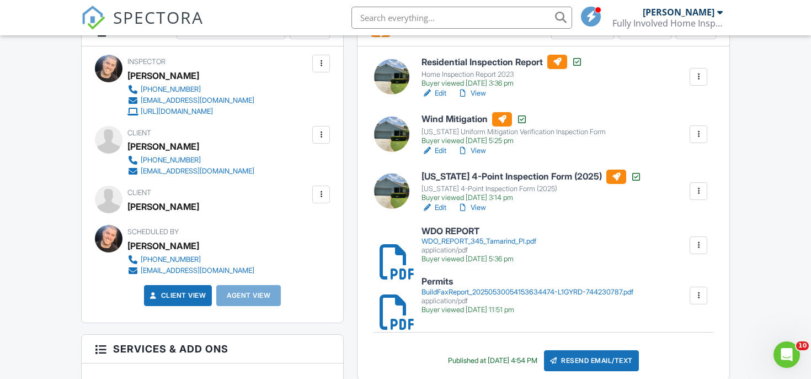
click at [479, 206] on link "View" at bounding box center [472, 207] width 29 height 11
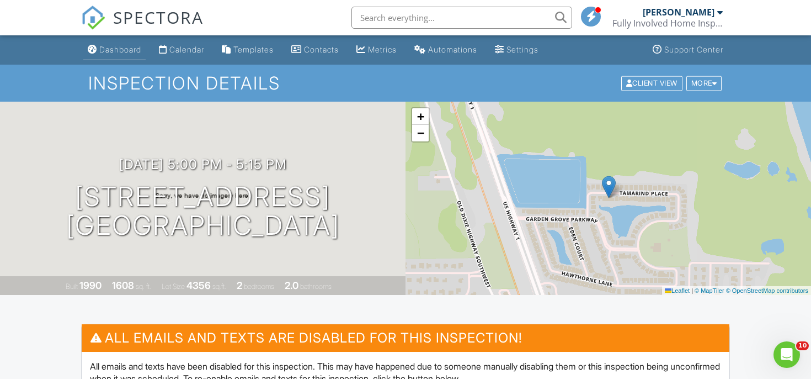
click at [128, 47] on div "Dashboard" at bounding box center [120, 49] width 42 height 9
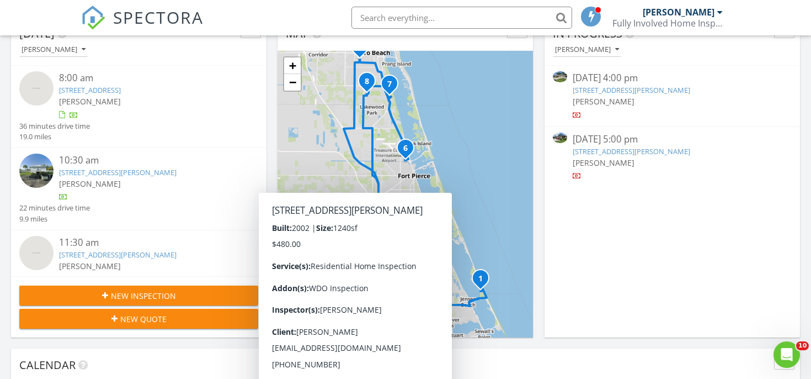
scroll to position [121, 0]
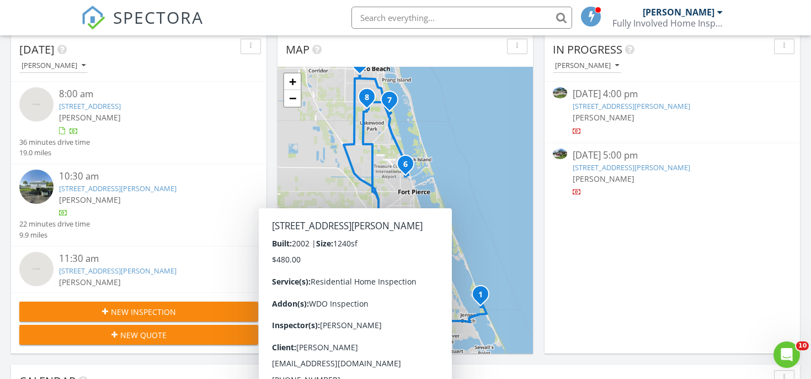
click at [560, 242] on div "In Progress [PERSON_NAME] [DATE] 4:00 pm [STREET_ADDRESS][PERSON_NAME] [PERSON_…" at bounding box center [673, 193] width 256 height 320
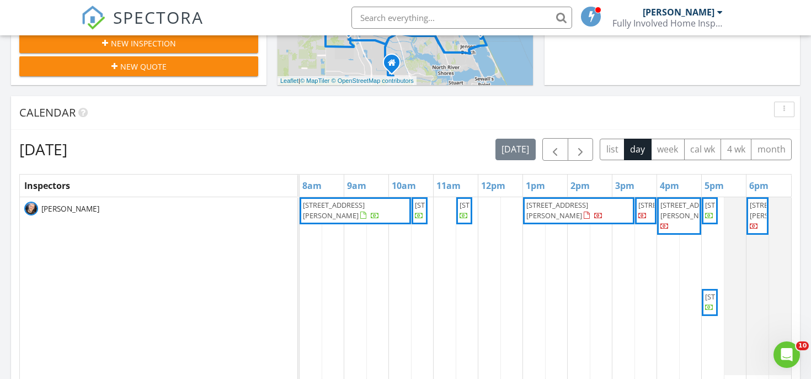
scroll to position [393, 0]
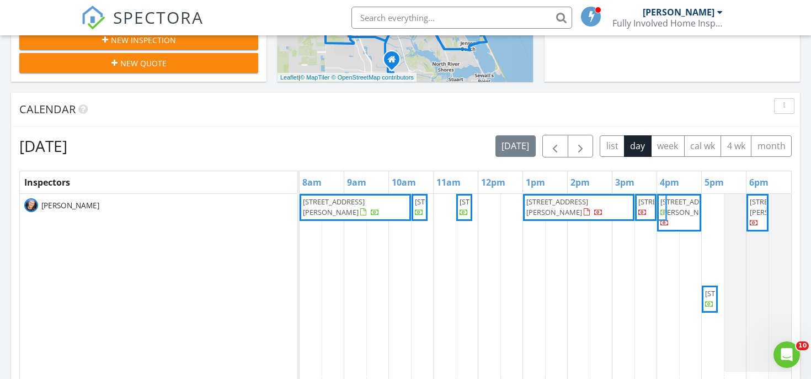
drag, startPoint x: 705, startPoint y: 236, endPoint x: 667, endPoint y: 239, distance: 38.7
click at [300, 239] on div "[STREET_ADDRESS][PERSON_NAME] [STREET_ADDRESS] [STREET_ADDRESS] [STREET_ADDRESS…" at bounding box center [300, 283] width 0 height 178
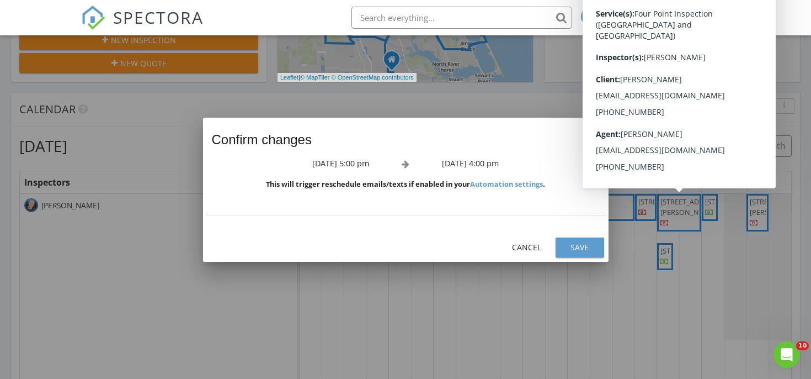
click at [602, 243] on button "Save" at bounding box center [580, 247] width 49 height 20
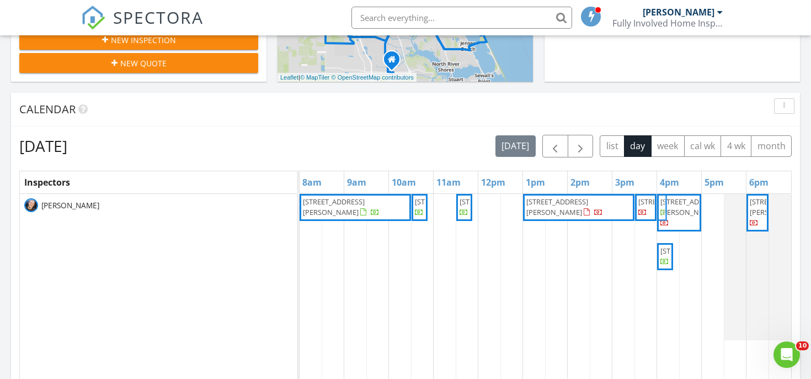
drag, startPoint x: 707, startPoint y: 243, endPoint x: 661, endPoint y: 242, distance: 46.4
click at [300, 243] on div "10701 S Ocean Dr 685, Jensen Beach 34957 129 SE Village Dr, Port St. Lucie 3495…" at bounding box center [300, 267] width 0 height 146
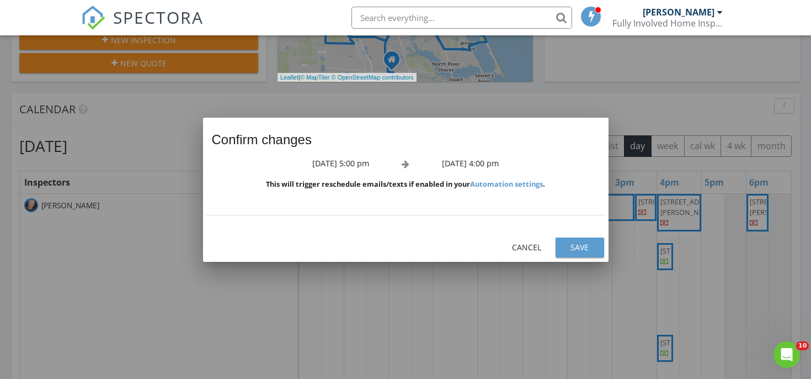
click at [599, 243] on button "Save" at bounding box center [580, 247] width 49 height 20
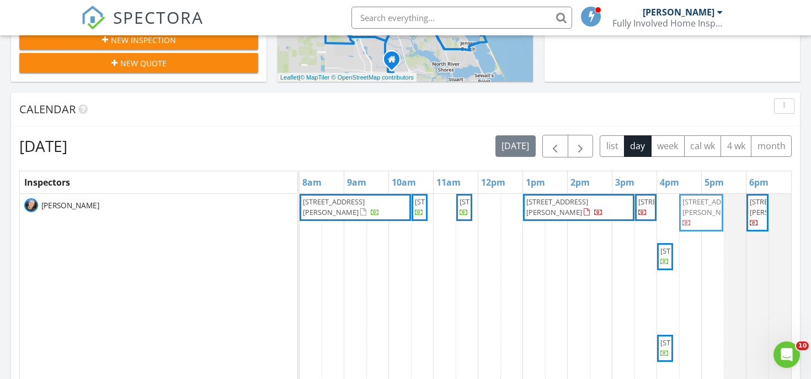
click at [300, 220] on div "10701 S Ocean Dr 685, Jensen Beach 34957 129 SE Village Dr, Port St. Lucie 3495…" at bounding box center [300, 307] width 0 height 227
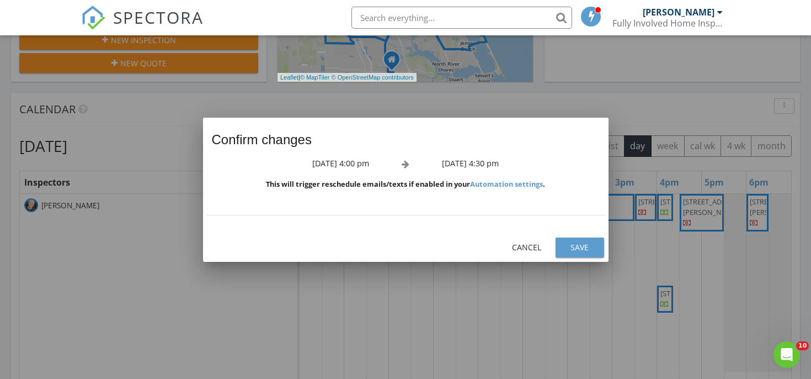
click at [601, 243] on button "Save" at bounding box center [580, 247] width 49 height 20
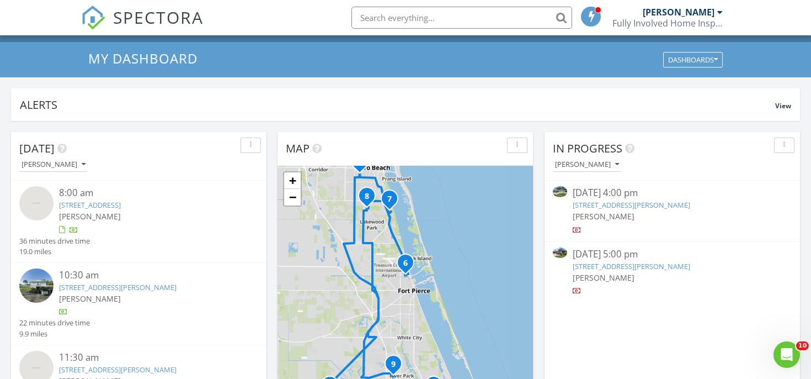
scroll to position [0, 0]
